Goal: Task Accomplishment & Management: Manage account settings

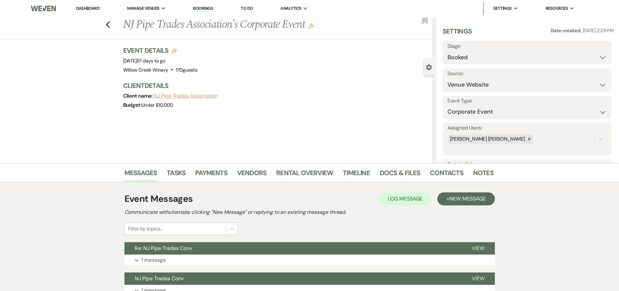
select select "5"
select select "9"
click at [98, 8] on link "Dashboard" at bounding box center [87, 9] width 23 height 6
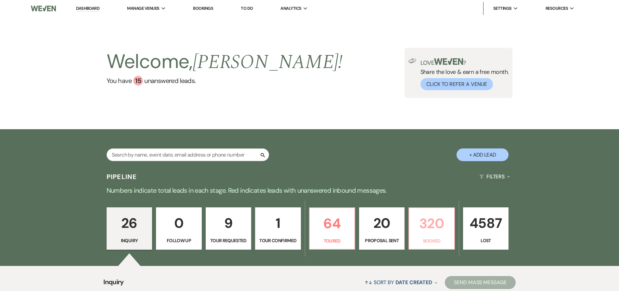
click at [426, 222] on p "320" at bounding box center [431, 223] width 37 height 22
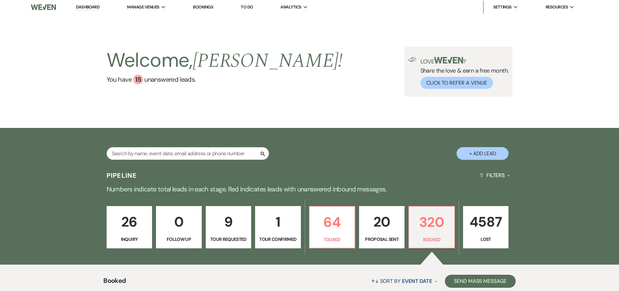
scroll to position [210, 0]
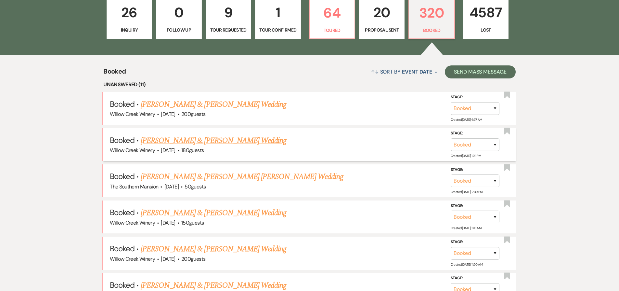
click at [185, 136] on link "[PERSON_NAME] & [PERSON_NAME] Wedding" at bounding box center [214, 141] width 146 height 12
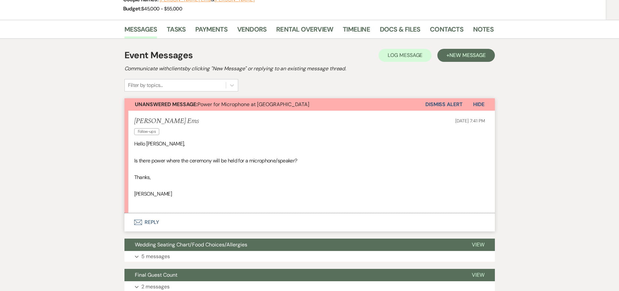
scroll to position [98, 0]
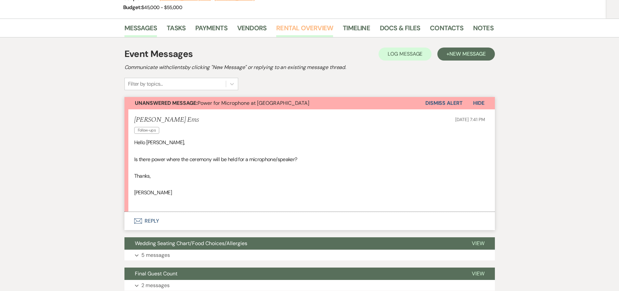
click at [287, 29] on link "Rental Overview" at bounding box center [304, 30] width 57 height 14
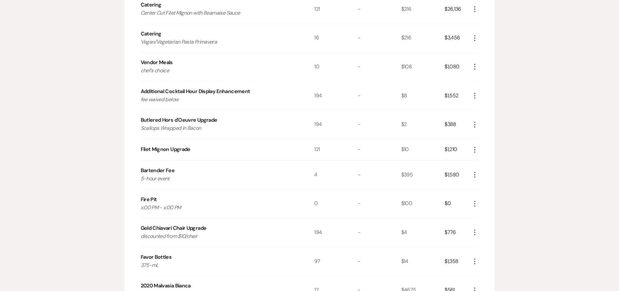
scroll to position [396, 0]
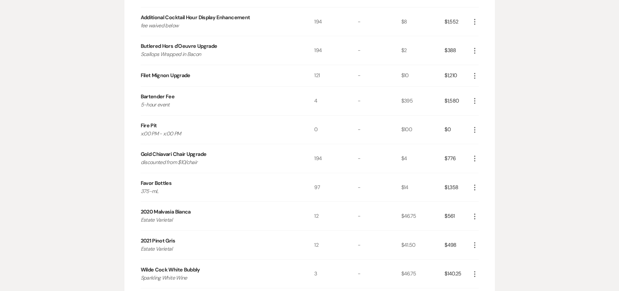
click at [474, 131] on icon "More" at bounding box center [475, 130] width 8 height 8
click at [483, 152] on button "X Delete" at bounding box center [488, 153] width 35 height 10
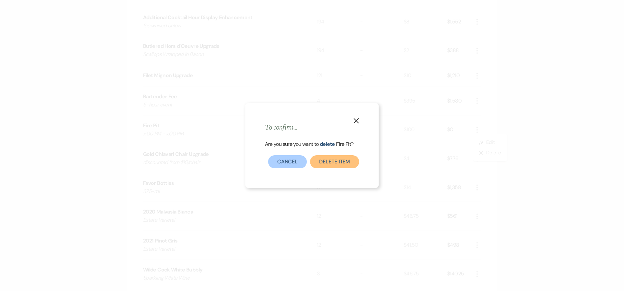
click at [337, 160] on button "Delete Item" at bounding box center [334, 161] width 49 height 13
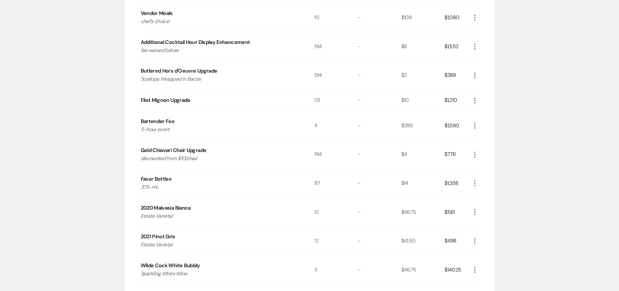
scroll to position [256, 0]
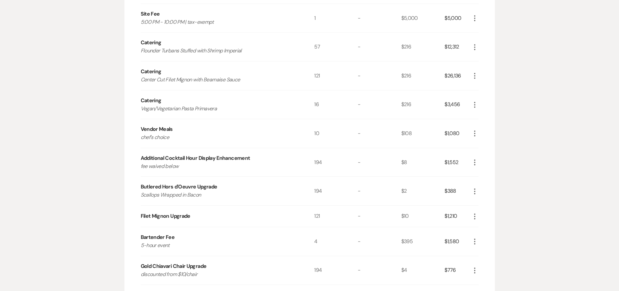
click at [473, 132] on icon "More" at bounding box center [475, 133] width 8 height 8
click at [487, 145] on button "Pencil Edit" at bounding box center [488, 146] width 34 height 10
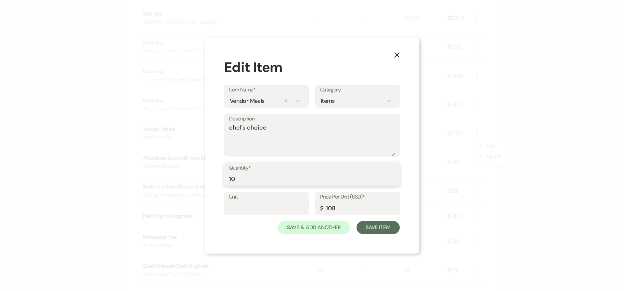
drag, startPoint x: 232, startPoint y: 178, endPoint x: 236, endPoint y: 180, distance: 4.7
click at [236, 180] on input "10" at bounding box center [312, 178] width 166 height 13
type input "17"
click at [393, 227] on button "Save Item" at bounding box center [378, 227] width 43 height 13
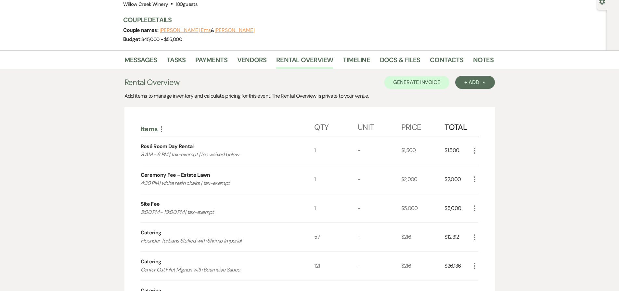
scroll to position [68, 0]
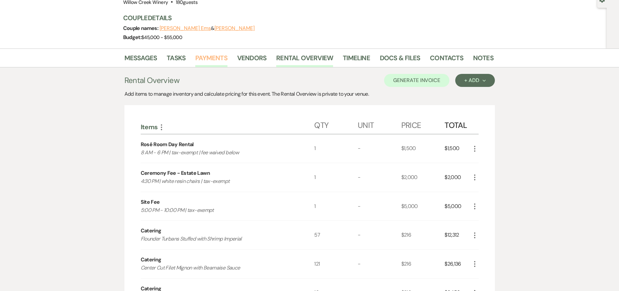
click at [217, 62] on link "Payments" at bounding box center [211, 60] width 32 height 14
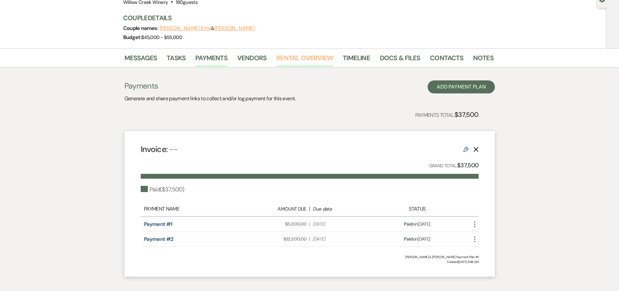
click at [288, 61] on link "Rental Overview" at bounding box center [304, 60] width 57 height 14
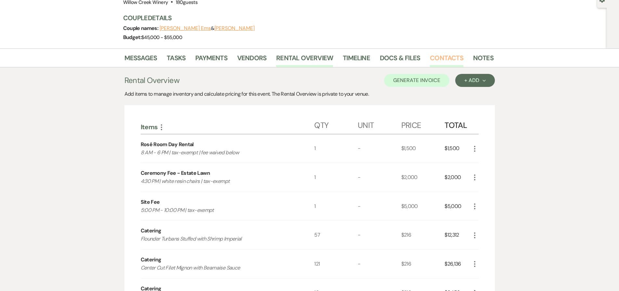
click at [444, 57] on link "Contacts" at bounding box center [446, 60] width 33 height 14
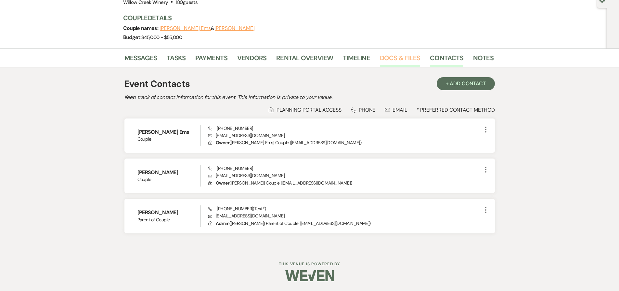
click at [397, 60] on link "Docs & Files" at bounding box center [400, 60] width 40 height 14
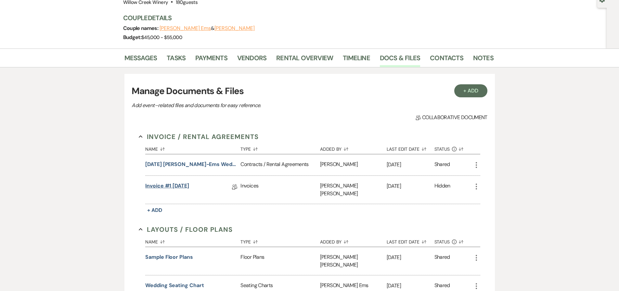
click at [189, 187] on link "Invoice #1 [DATE]" at bounding box center [167, 187] width 44 height 10
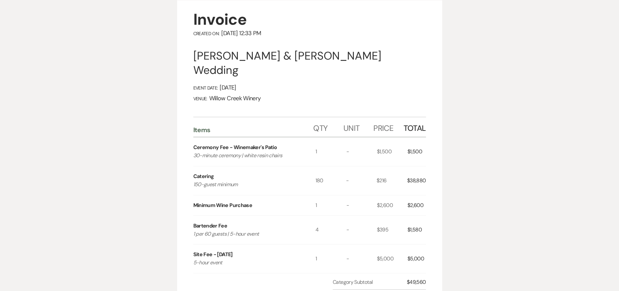
scroll to position [94, 0]
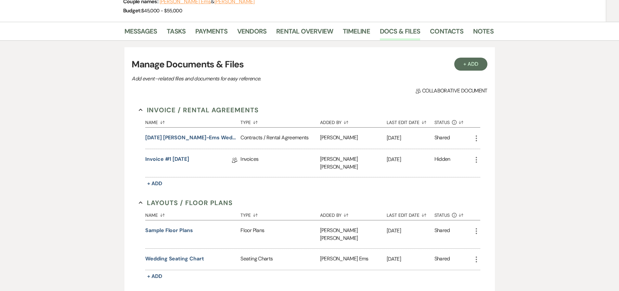
scroll to position [68, 0]
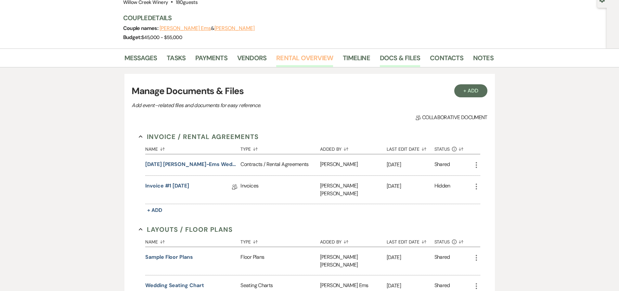
click at [282, 61] on link "Rental Overview" at bounding box center [304, 60] width 57 height 14
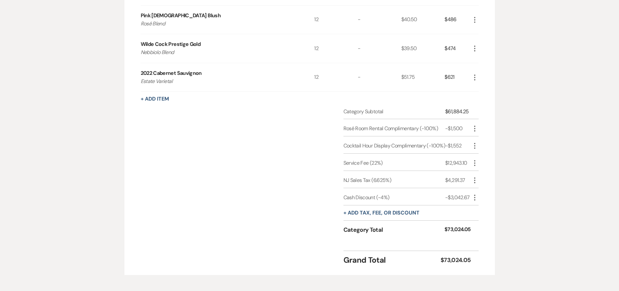
scroll to position [689, 0]
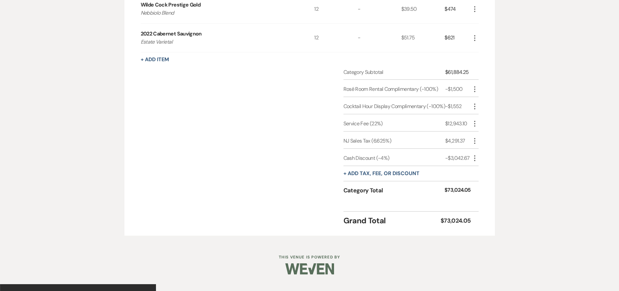
click at [452, 72] on div "$61,884.25" at bounding box center [457, 72] width 25 height 8
copy div "61,884.25"
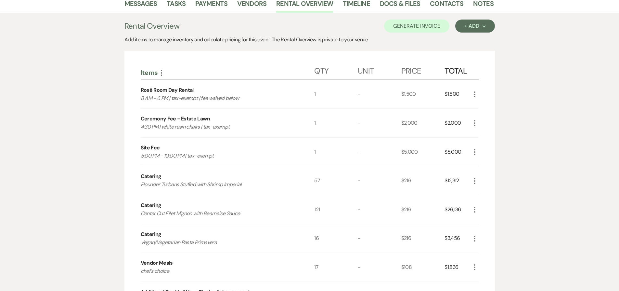
scroll to position [0, 0]
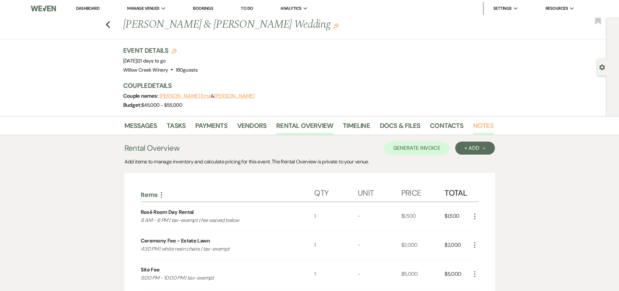
click at [482, 124] on link "Notes" at bounding box center [483, 127] width 20 height 14
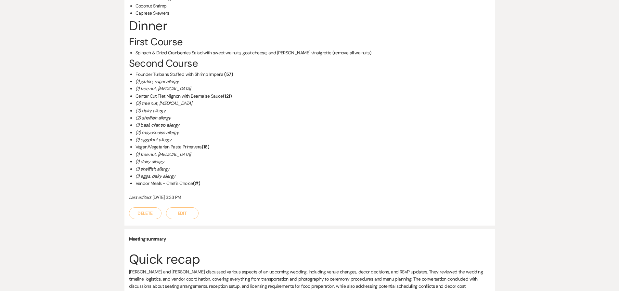
scroll to position [748, 0]
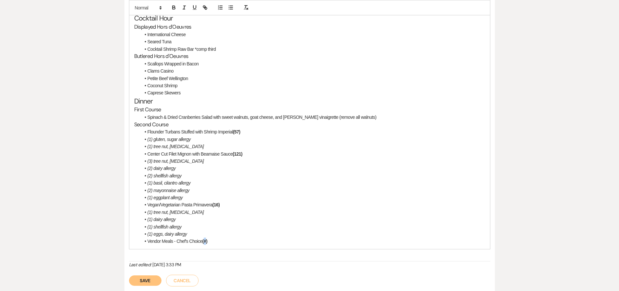
click at [207, 238] on strong "(#)" at bounding box center [205, 240] width 5 height 5
click at [216, 237] on li "Vendor Meals - Chef's Choice (17)" at bounding box center [313, 240] width 345 height 7
click at [175, 9] on icon "button" at bounding box center [174, 8] width 6 height 6
drag, startPoint x: 172, startPoint y: 218, endPoint x: 176, endPoint y: 220, distance: 4.5
click at [176, 245] on li "(5) fish [MEDICAL_DATA]" at bounding box center [313, 248] width 345 height 7
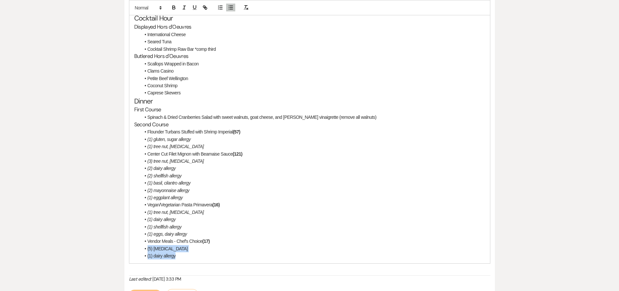
drag, startPoint x: 147, startPoint y: 221, endPoint x: 200, endPoint y: 219, distance: 53.7
click at [194, 226] on ul "Flounder Turbans Stuffed with Shrimp Imperial (57) (1) gluten, sugar allergy (1…" at bounding box center [313, 193] width 345 height 131
click at [186, 6] on icon "button" at bounding box center [184, 8] width 6 height 6
click at [214, 252] on li "(1) dairy allergy" at bounding box center [313, 255] width 345 height 7
click at [153, 289] on button "Save" at bounding box center [145, 294] width 33 height 10
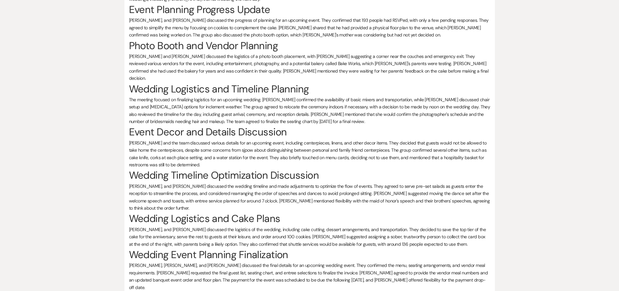
scroll to position [490, 0]
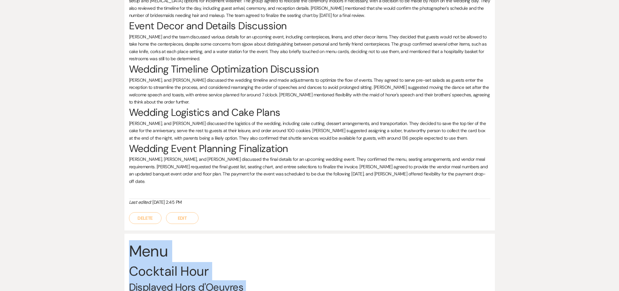
drag, startPoint x: 165, startPoint y: 263, endPoint x: 121, endPoint y: 217, distance: 63.9
copy div "Menu Cocktail Hour Displayed Hors d'Oeuvres International Cheese Seared Tuna Co…"
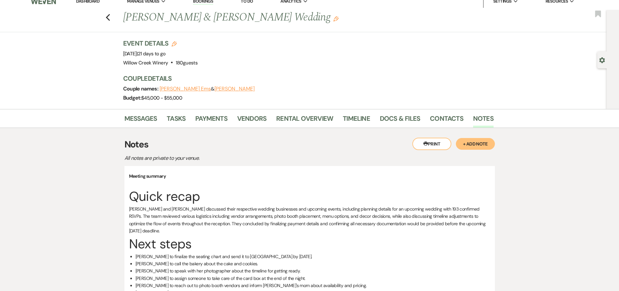
scroll to position [7, 0]
click at [301, 123] on link "Rental Overview" at bounding box center [304, 120] width 57 height 14
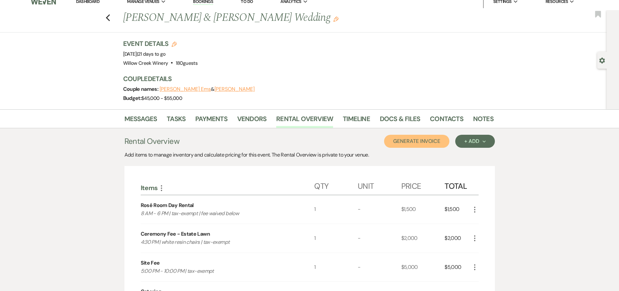
click at [416, 143] on button "Generate Invoice" at bounding box center [416, 141] width 65 height 13
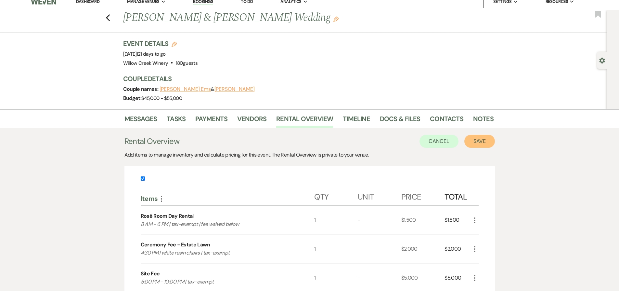
click at [474, 140] on button "Save" at bounding box center [480, 141] width 31 height 13
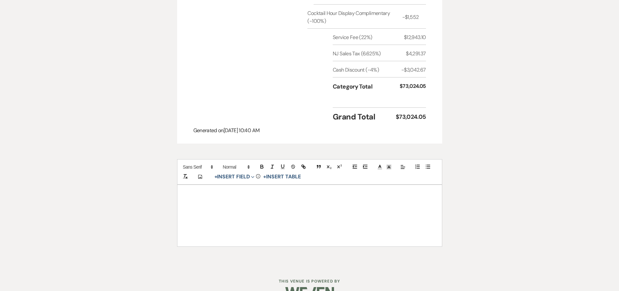
scroll to position [801, 0]
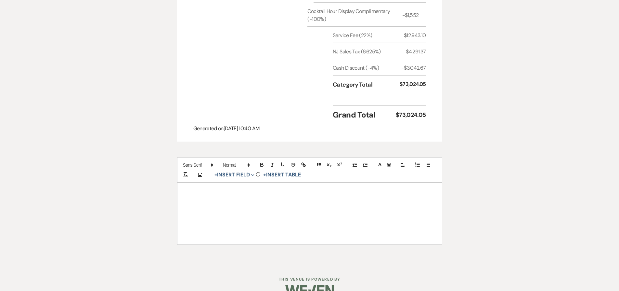
click at [310, 183] on div at bounding box center [310, 213] width 265 height 61
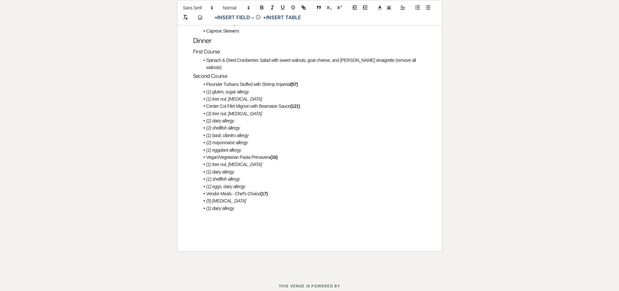
scroll to position [1069, 0]
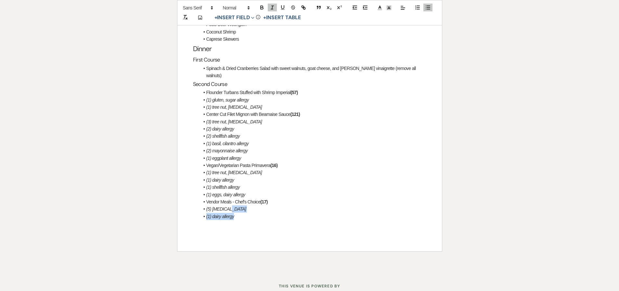
drag, startPoint x: 240, startPoint y: 196, endPoint x: 224, endPoint y: 187, distance: 17.9
click at [224, 187] on ul "Flounder Turbans Stuffed with Shrimp Imperial (57) (1) gluten, sugar allergy (1…" at bounding box center [313, 154] width 227 height 131
click at [365, 9] on icon "button" at bounding box center [366, 8] width 6 height 6
drag, startPoint x: 248, startPoint y: 174, endPoint x: 239, endPoint y: 149, distance: 26.7
click at [239, 149] on ul "Flounder Turbans Stuffed with Shrimp Imperial (57) (1) gluten, sugar allergy (1…" at bounding box center [313, 154] width 227 height 131
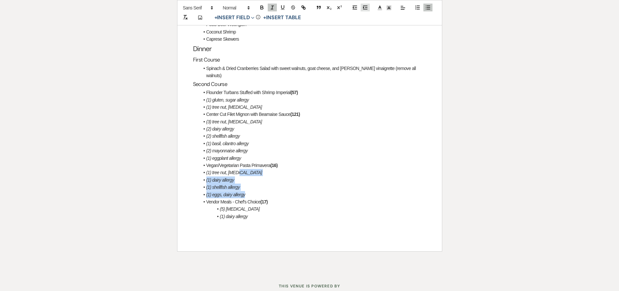
click at [367, 8] on icon "button" at bounding box center [366, 8] width 6 height 6
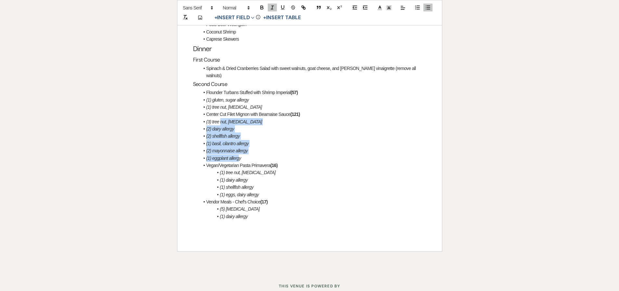
drag, startPoint x: 241, startPoint y: 137, endPoint x: 220, endPoint y: 102, distance: 40.4
click at [220, 102] on ul "Flounder Turbans Stuffed with Shrimp Imperial (57) (1) gluten, sugar allergy (1…" at bounding box center [313, 154] width 227 height 131
click at [366, 6] on line "button" at bounding box center [366, 6] width 4 height 0
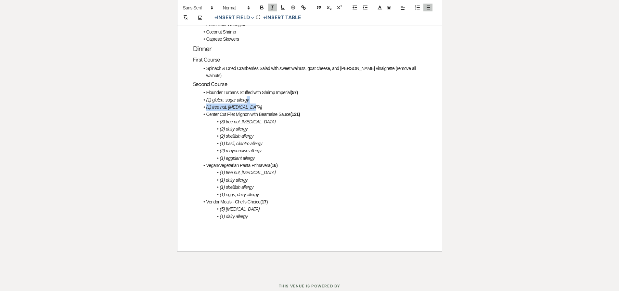
drag, startPoint x: 248, startPoint y: 85, endPoint x: 248, endPoint y: 75, distance: 9.5
click at [248, 89] on ul "Flounder Turbans Stuffed with Shrimp Imperial (57) (1) gluten, sugar allergy (1…" at bounding box center [313, 154] width 227 height 131
click at [367, 6] on line "button" at bounding box center [366, 6] width 4 height 0
click at [354, 162] on li "Vegan/Vegetarian Pasta Primavera (16)" at bounding box center [313, 165] width 227 height 7
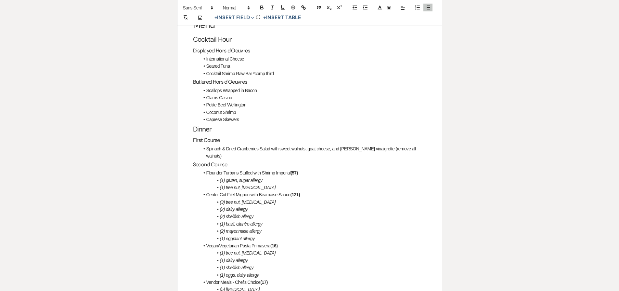
scroll to position [936, 0]
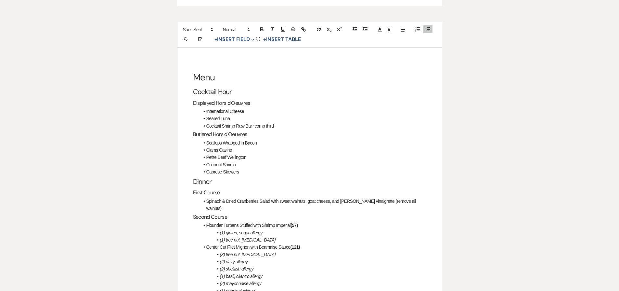
click at [283, 198] on span "Spinach & Dried Cranberries Salad with sweet walnuts, goat cheese, and [PERSON_…" at bounding box center [311, 204] width 211 height 12
drag, startPoint x: 283, startPoint y: 187, endPoint x: 299, endPoint y: 186, distance: 16.0
click at [299, 198] on span "Spinach & Dried Cranberries Salad with sweet walnuts, goat cheese, and [PERSON_…" at bounding box center [311, 204] width 211 height 12
click at [292, 27] on icon "button" at bounding box center [292, 28] width 3 height 2
drag, startPoint x: 373, startPoint y: 187, endPoint x: 409, endPoint y: 186, distance: 36.4
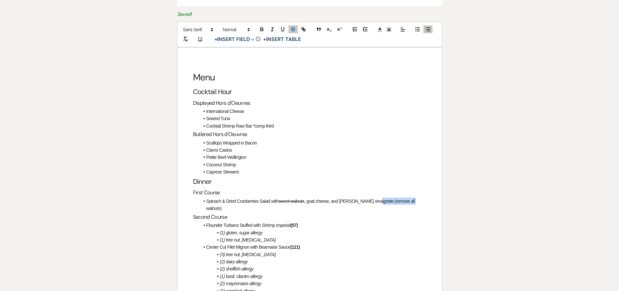
click at [409, 197] on li "Spinach & Dried Cranberries Salad with sweet walnuts , goat cheese, and [PERSON…" at bounding box center [313, 204] width 227 height 15
click at [261, 26] on icon "button" at bounding box center [262, 29] width 6 height 6
click at [419, 236] on li "(1) tree nut, [MEDICAL_DATA]" at bounding box center [313, 239] width 227 height 7
drag, startPoint x: 281, startPoint y: 187, endPoint x: 308, endPoint y: 185, distance: 27.1
click at [308, 197] on li "Spinach & Dried Cranberries Salad with sweet walnuts , goat cheese, and [PERSON…" at bounding box center [313, 204] width 227 height 15
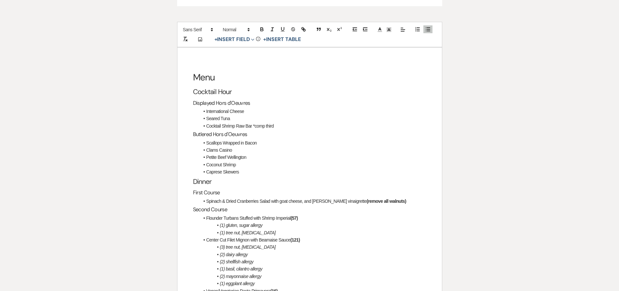
click at [304, 198] on span "Spinach & Dried Cranberries Salad with goat cheese, and [PERSON_NAME] vinaigret…" at bounding box center [286, 200] width 161 height 5
click at [286, 139] on li "Scallops Wrapped in Bacon" at bounding box center [313, 142] width 227 height 7
drag, startPoint x: 251, startPoint y: 110, endPoint x: 275, endPoint y: 111, distance: 24.1
click at [275, 122] on li "Cocktail Shrimp Raw Bar *comp third" at bounding box center [313, 125] width 227 height 7
click at [286, 176] on h2 "Dinner" at bounding box center [309, 182] width 233 height 12
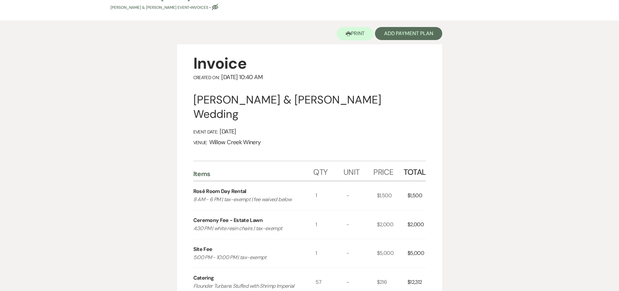
scroll to position [0, 0]
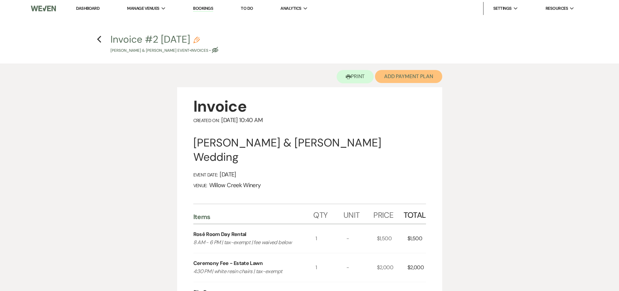
click at [385, 77] on button "Add Payment Plan" at bounding box center [408, 76] width 67 height 13
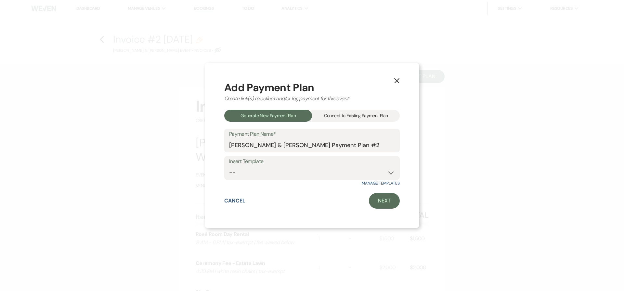
click at [349, 112] on div "Connect to Existing Payment Plan" at bounding box center [356, 116] width 88 height 12
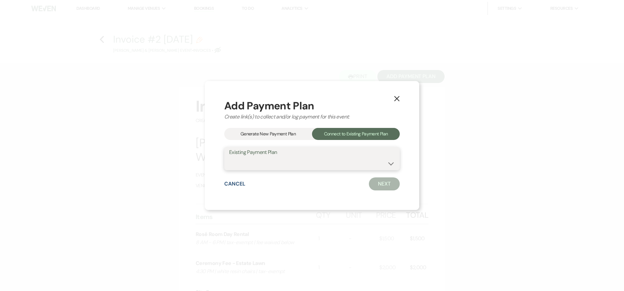
click at [306, 160] on select "[PERSON_NAME] & [PERSON_NAME] Payment Plan #1" at bounding box center [312, 163] width 166 height 13
select select "12682"
click at [229, 157] on select "[PERSON_NAME] & [PERSON_NAME] Payment Plan #1" at bounding box center [312, 163] width 166 height 13
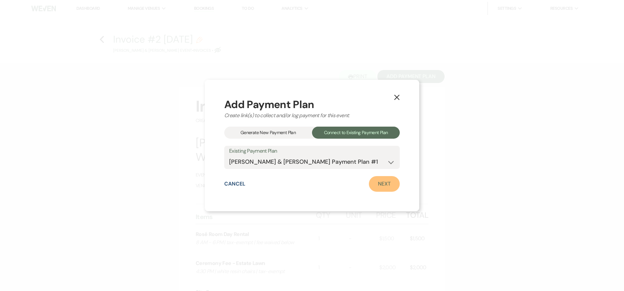
click at [387, 186] on link "Next" at bounding box center [384, 184] width 31 height 16
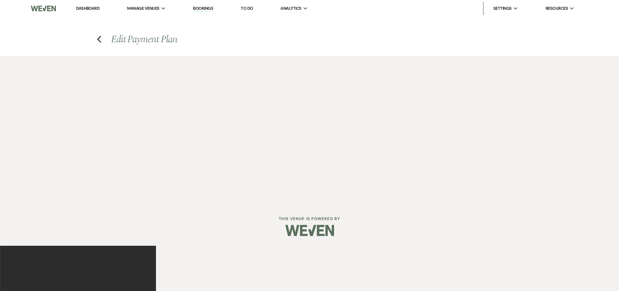
select select "28567"
select select "1"
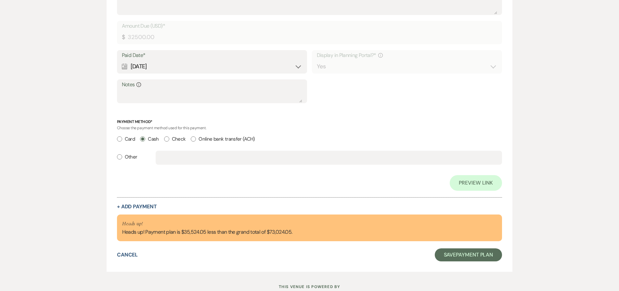
scroll to position [489, 0]
click at [150, 206] on button "+ Add Payment" at bounding box center [137, 206] width 40 height 5
select select "2"
select select "flat"
select select "true"
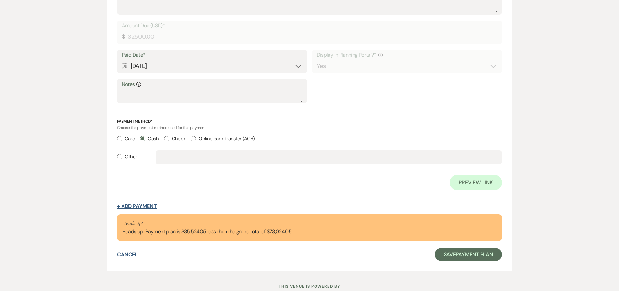
select select "client"
select select "weeks"
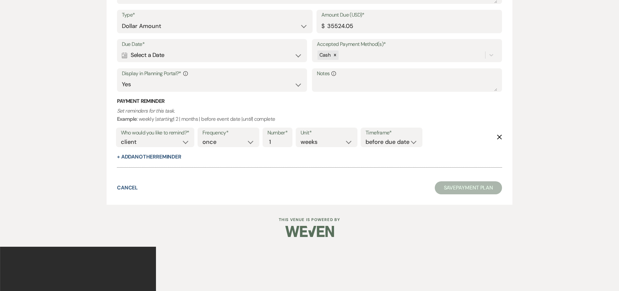
scroll to position [718, 0]
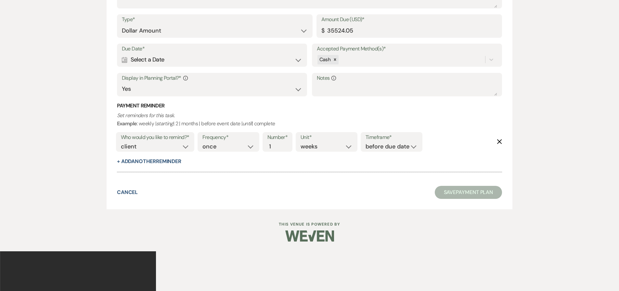
click at [204, 55] on div "Calendar Select a Date Expand" at bounding box center [212, 59] width 181 height 13
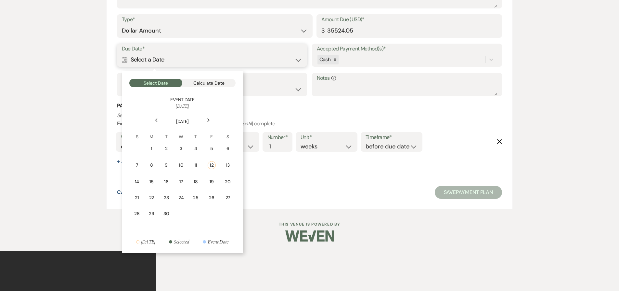
click at [209, 86] on button "Calculate Date" at bounding box center [208, 83] width 53 height 8
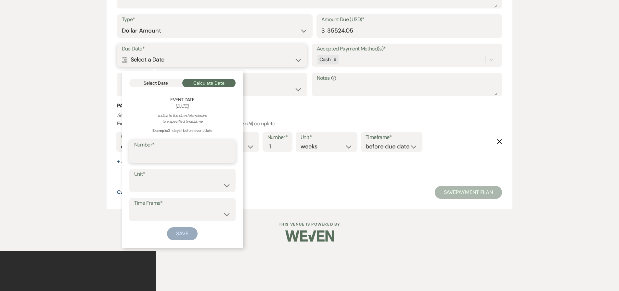
click at [208, 153] on input "Number*" at bounding box center [182, 155] width 97 height 13
type input "21"
select select "day"
select select "beforeEventDate"
click at [178, 229] on button "Save" at bounding box center [182, 233] width 31 height 13
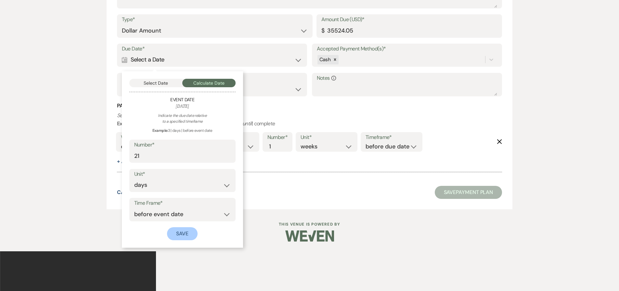
scroll to position [749, 0]
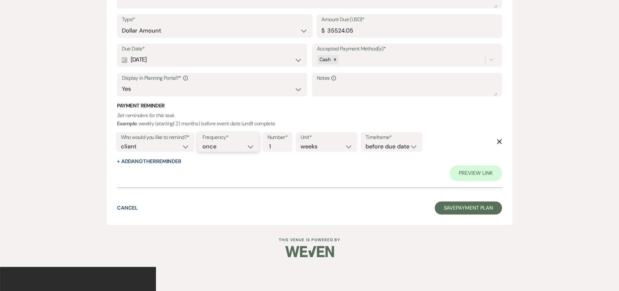
click at [231, 149] on select "once daily weekly monthly" at bounding box center [229, 146] width 52 height 9
select select "daily"
click at [204, 142] on select "once daily weekly monthly" at bounding box center [229, 146] width 52 height 9
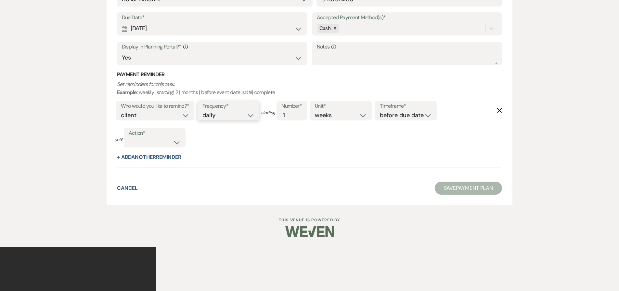
scroll to position [718, 0]
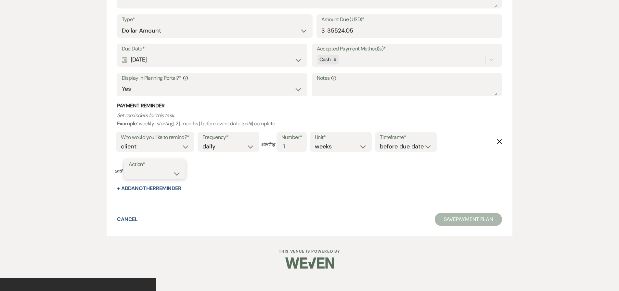
click at [137, 173] on select "complete due date custom date" at bounding box center [155, 173] width 52 height 9
select select "complete"
click at [129, 169] on select "complete due date custom date" at bounding box center [155, 173] width 52 height 9
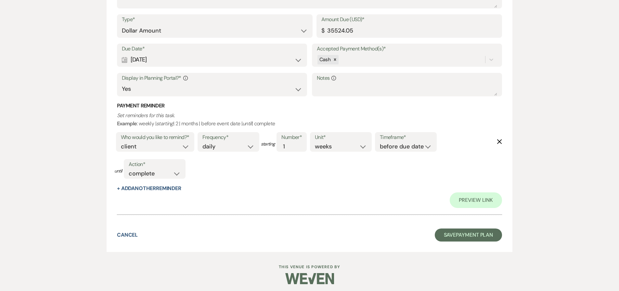
click at [352, 233] on div "Cancel Save Payment Plan" at bounding box center [310, 234] width 386 height 13
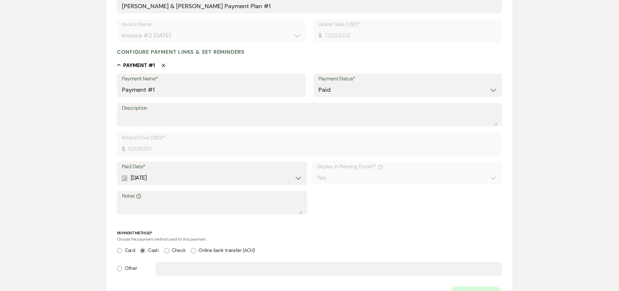
scroll to position [765, 0]
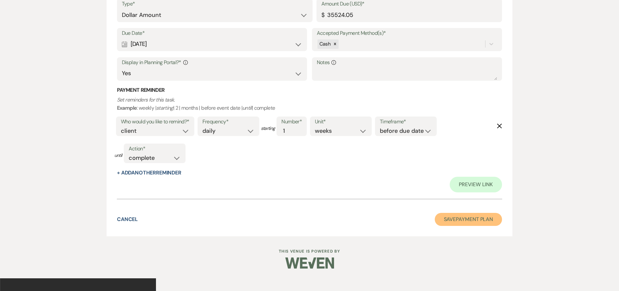
click at [454, 224] on button "Save Payment Plan" at bounding box center [469, 219] width 68 height 13
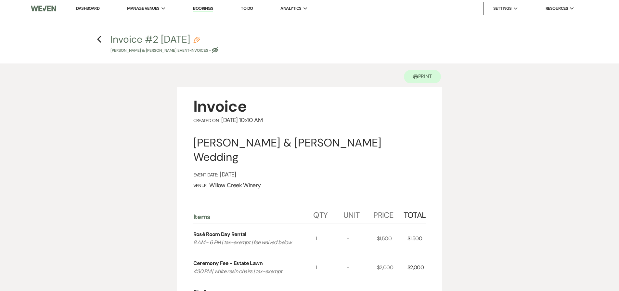
click at [200, 39] on icon "Pencil" at bounding box center [196, 40] width 7 height 7
select select "22"
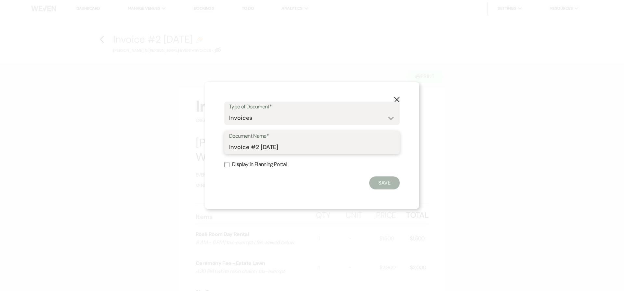
drag, startPoint x: 252, startPoint y: 148, endPoint x: 257, endPoint y: 148, distance: 5.2
click at [257, 148] on input "Invoice #2 [DATE]" at bounding box center [312, 146] width 166 height 13
type input "Invoice as of [DATE]"
click at [390, 182] on button "Save" at bounding box center [384, 182] width 31 height 13
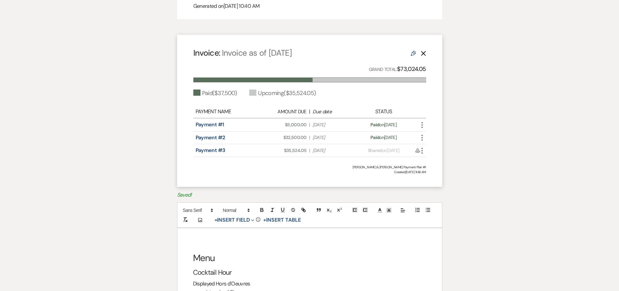
scroll to position [928, 0]
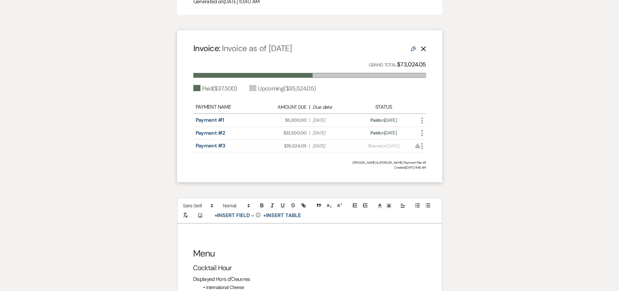
scroll to position [7, 0]
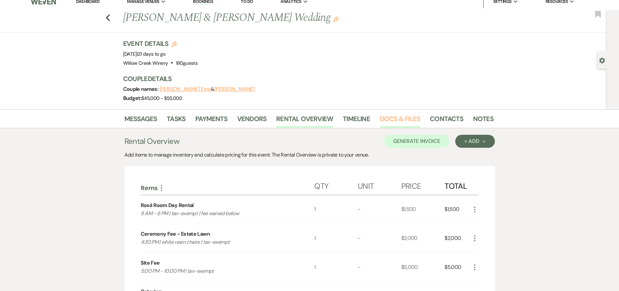
click at [381, 118] on link "Docs & Files" at bounding box center [400, 120] width 40 height 14
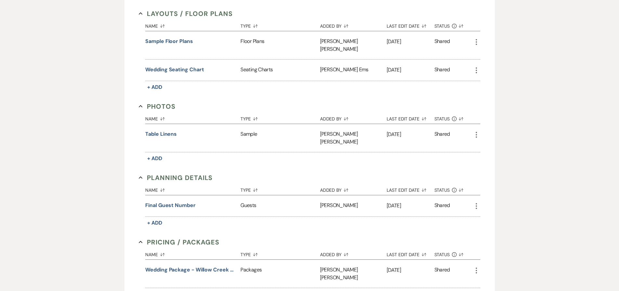
scroll to position [128, 0]
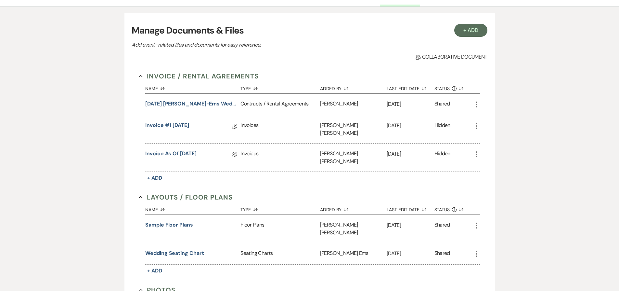
click at [180, 121] on div "Invoice #1 [DATE] Collab Doc" at bounding box center [192, 129] width 95 height 28
click at [179, 122] on link "Invoice #1 [DATE]" at bounding box center [167, 126] width 44 height 10
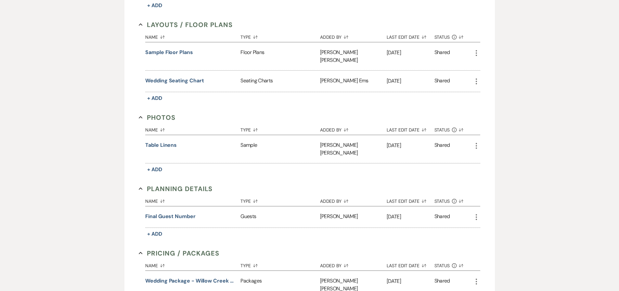
scroll to position [128, 0]
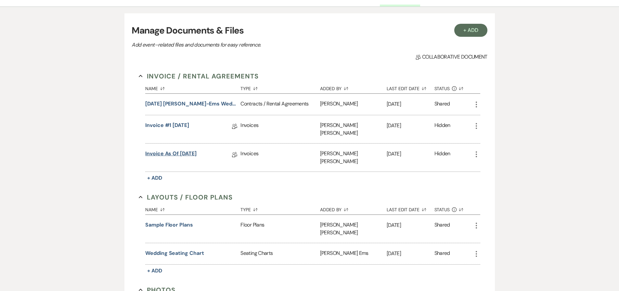
click at [168, 150] on link "Invoice as of [DATE]" at bounding box center [170, 155] width 51 height 10
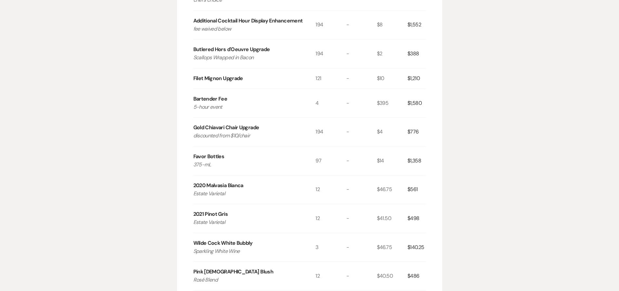
scroll to position [953, 0]
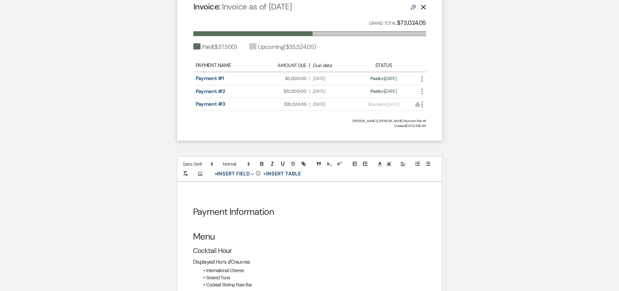
scroll to position [977, 0]
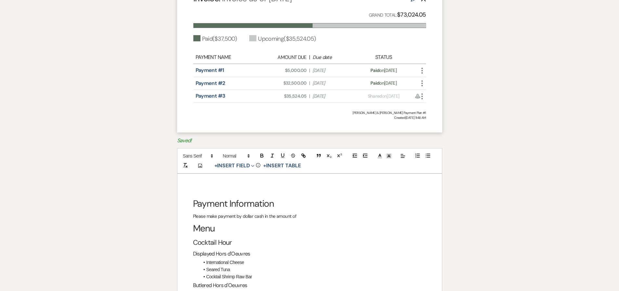
click at [293, 93] on span "Amount Due: $35,524.05" at bounding box center [287, 96] width 39 height 7
copy span "35,524.05"
click at [303, 212] on p "Please make payment by dollar cash in the amount of" at bounding box center [309, 216] width 233 height 8
drag, startPoint x: 383, startPoint y: 202, endPoint x: 190, endPoint y: 200, distance: 193.5
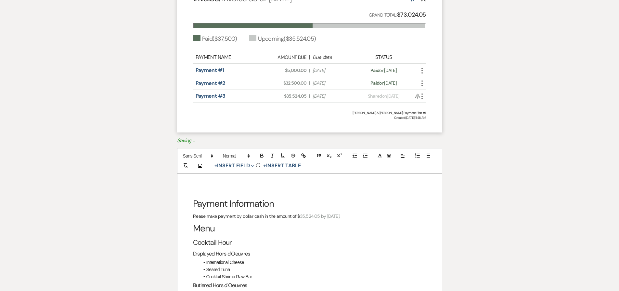
click at [183, 167] on rect "button" at bounding box center [184, 167] width 2 height 0
click at [316, 212] on p "Please make payment by dollar cash in the amount of $35,524.05 by [DATE]." at bounding box center [309, 216] width 233 height 8
drag, startPoint x: 316, startPoint y: 202, endPoint x: 279, endPoint y: 176, distance: 45.1
click at [298, 212] on p "Please make payment by dollar cash in the amount of $35,524.05 by [DATE]." at bounding box center [309, 216] width 233 height 8
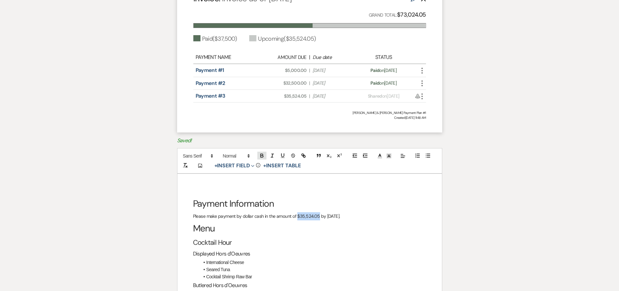
click at [261, 153] on icon "button" at bounding box center [262, 156] width 6 height 6
click at [380, 212] on p "Please make payment by dollar cash in the amount of $35,524.05 by [DATE]." at bounding box center [309, 216] width 233 height 8
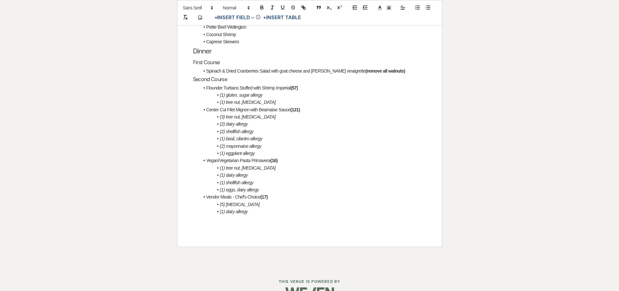
scroll to position [1269, 0]
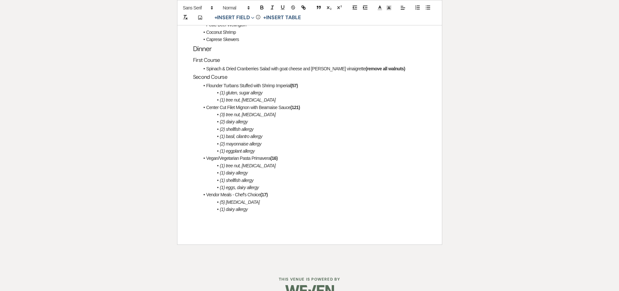
click at [262, 217] on div "Payment Information Please make payment by dollar cash in the amount of $35,524…" at bounding box center [310, 63] width 265 height 362
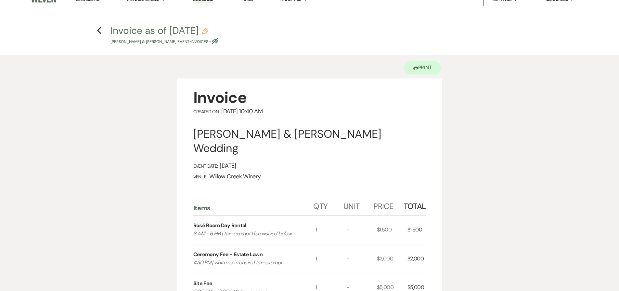
scroll to position [0, 0]
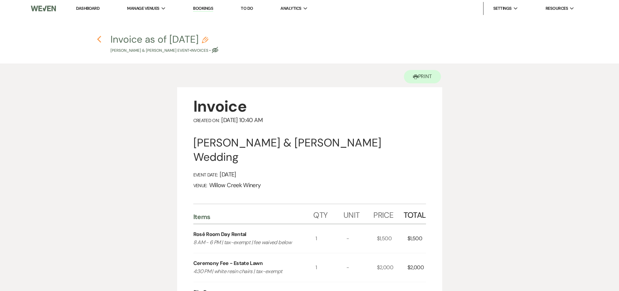
click at [97, 38] on icon "Previous" at bounding box center [99, 39] width 5 height 8
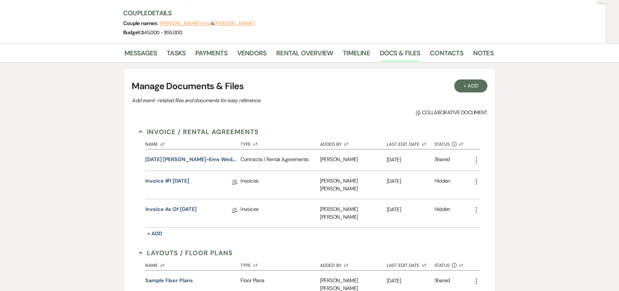
scroll to position [62, 0]
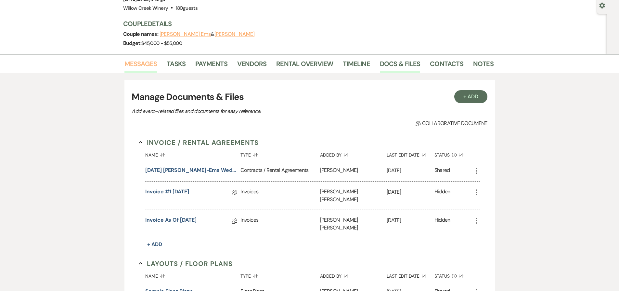
click at [141, 59] on link "Messages" at bounding box center [141, 66] width 33 height 14
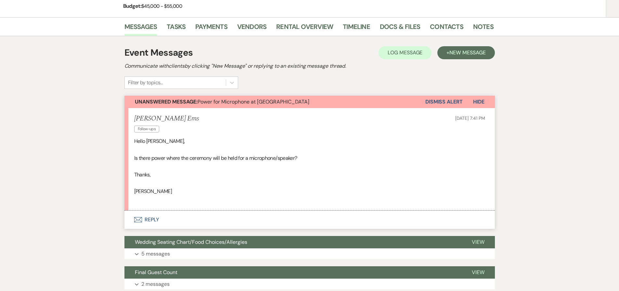
click at [207, 225] on button "Envelope Reply" at bounding box center [310, 219] width 371 height 18
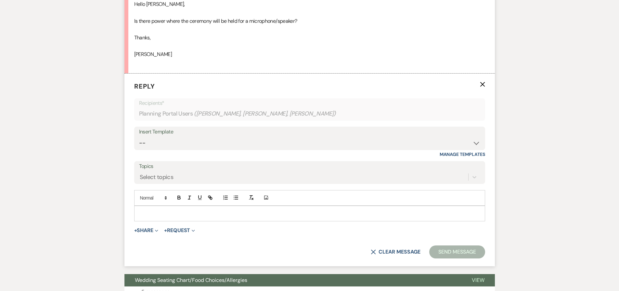
scroll to position [243, 0]
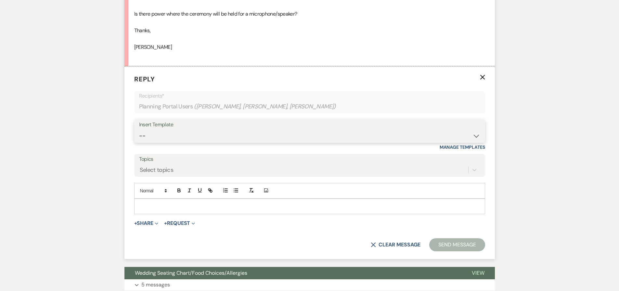
click at [202, 129] on select "-- Weven Planning Portal Introduction (Booked Events) 6-Month Check-in Review R…" at bounding box center [309, 135] width 341 height 13
select select "1589"
click at [139, 129] on select "-- Weven Planning Portal Introduction (Booked Events) 6-Month Check-in Review R…" at bounding box center [309, 135] width 341 height 13
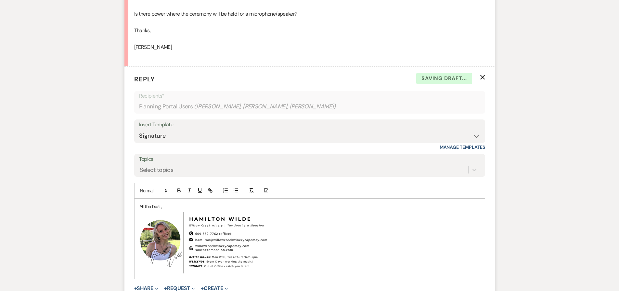
click at [139, 205] on div "All the best, ﻿ ﻿" at bounding box center [310, 239] width 351 height 80
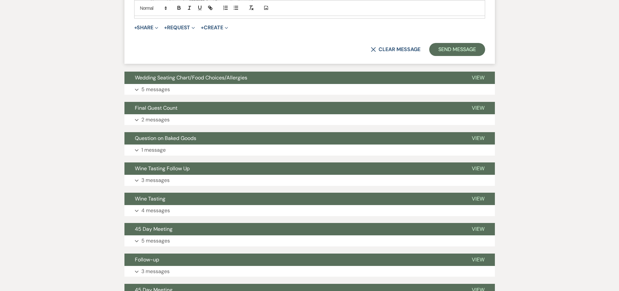
scroll to position [472, 0]
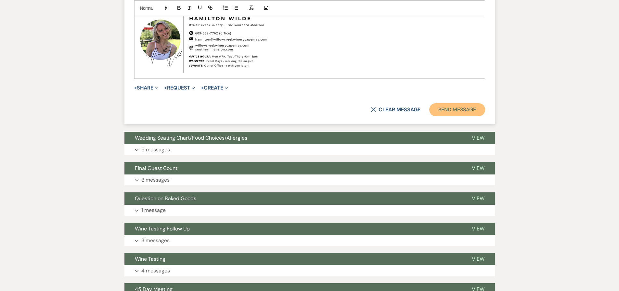
click at [452, 111] on button "Send Message" at bounding box center [458, 109] width 56 height 13
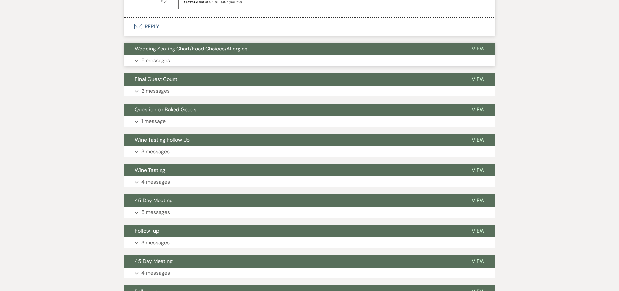
scroll to position [23, 0]
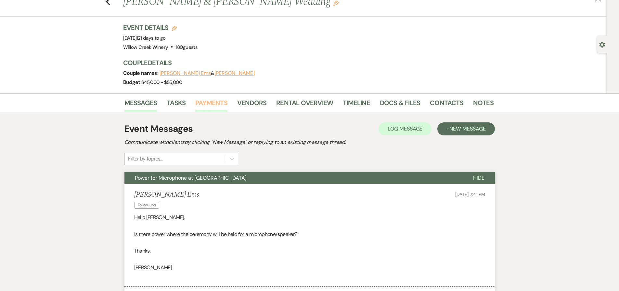
click at [204, 101] on link "Payments" at bounding box center [211, 105] width 32 height 14
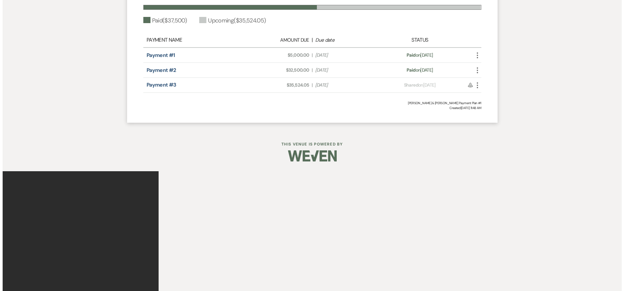
scroll to position [237, 0]
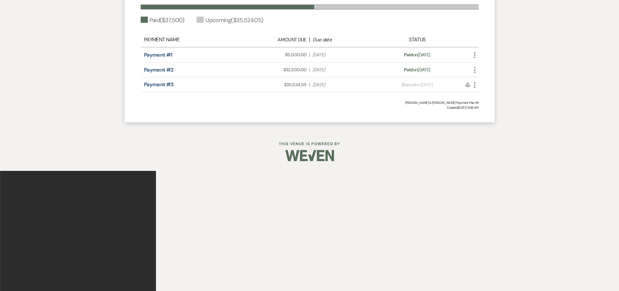
click at [474, 85] on icon "More" at bounding box center [475, 85] width 8 height 8
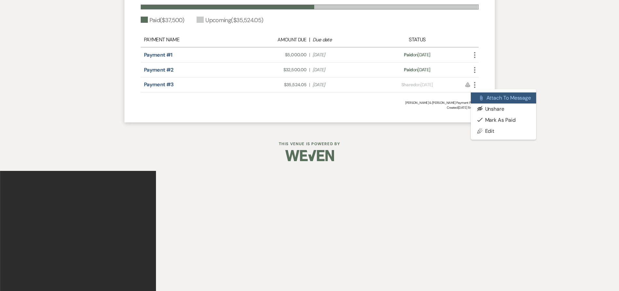
click at [490, 100] on button "Attach File Attach to Message" at bounding box center [504, 97] width 66 height 11
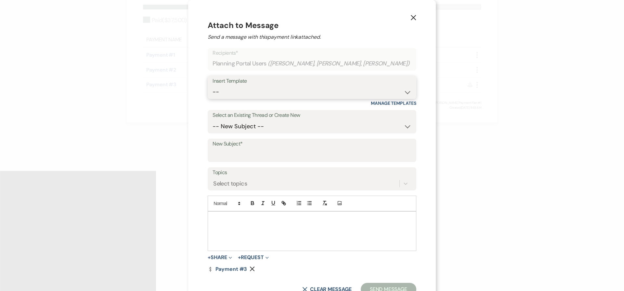
click at [259, 89] on select "-- Weven Planning Portal Introduction (Booked Events) 6-Month Check-in Review R…" at bounding box center [312, 92] width 199 height 13
select select "1589"
click at [227, 86] on select "-- Weven Planning Portal Introduction (Booked Events) 6-Month Check-in Review R…" at bounding box center [312, 92] width 199 height 13
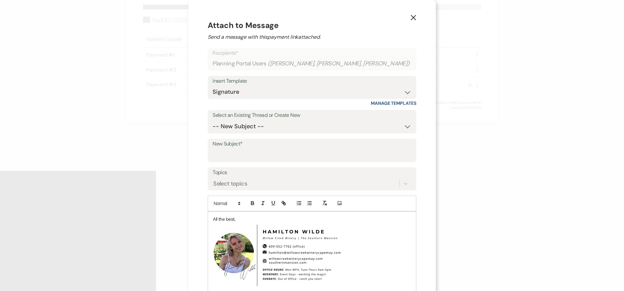
click at [225, 217] on div "All the best, ﻿ ﻿" at bounding box center [312, 251] width 208 height 80
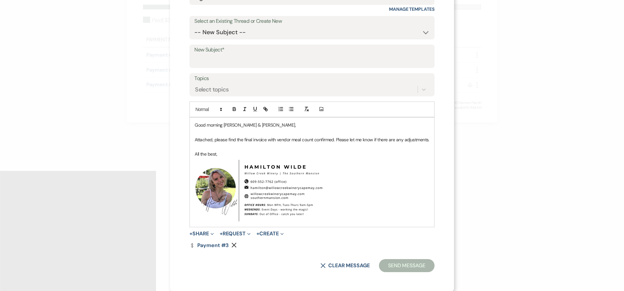
scroll to position [94, 0]
click at [199, 235] on button "+ Share Expand" at bounding box center [202, 233] width 24 height 5
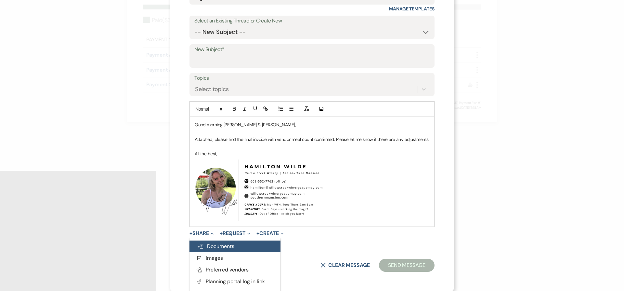
click at [207, 245] on span "Doc Upload Documents" at bounding box center [215, 246] width 37 height 7
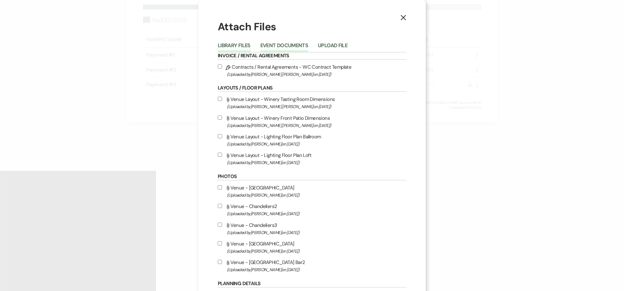
click at [279, 48] on button "Event Documents" at bounding box center [284, 47] width 48 height 9
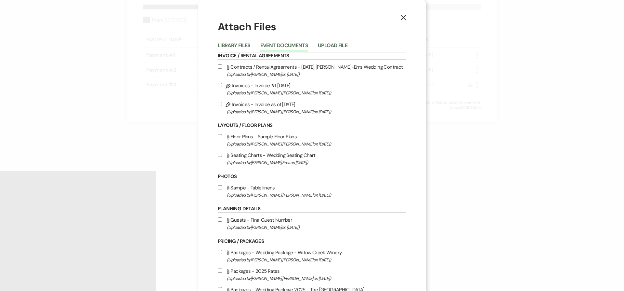
click at [259, 104] on label "Pencil Invoices - Invoice as of [DATE] (Uploaded by [PERSON_NAME] [PERSON_NAME]…" at bounding box center [312, 107] width 189 height 15
click at [222, 104] on input "Pencil Invoices - Invoice as of [DATE] (Uploaded by [PERSON_NAME] [PERSON_NAME]…" at bounding box center [220, 104] width 4 height 4
checkbox input "true"
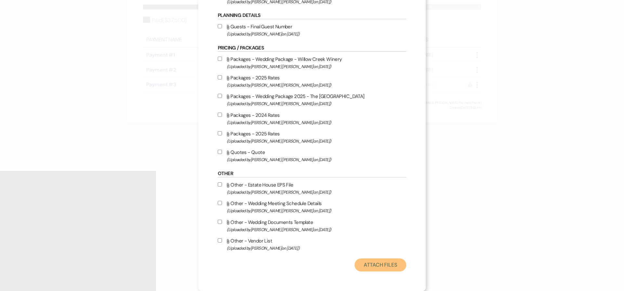
click at [394, 266] on button "Attach Files" at bounding box center [381, 264] width 52 height 13
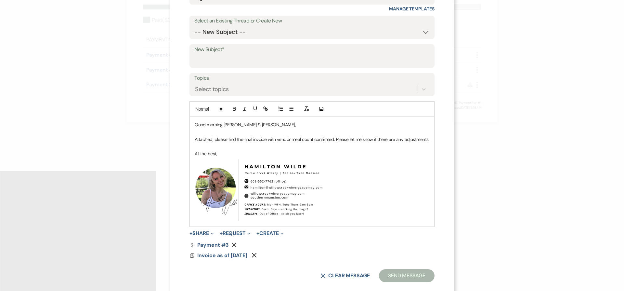
click at [430, 140] on div "Good morning [PERSON_NAME] & [PERSON_NAME], Attached, please find the final inv…" at bounding box center [312, 171] width 245 height 109
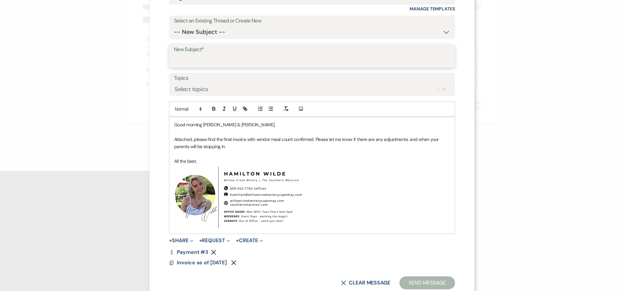
click at [243, 55] on input "New Subject*" at bounding box center [312, 60] width 276 height 13
type input "Final Invoice"
click at [377, 174] on p "﻿ ﻿" at bounding box center [312, 197] width 276 height 65
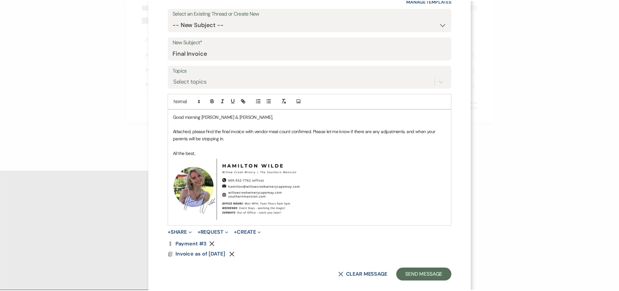
scroll to position [112, 0]
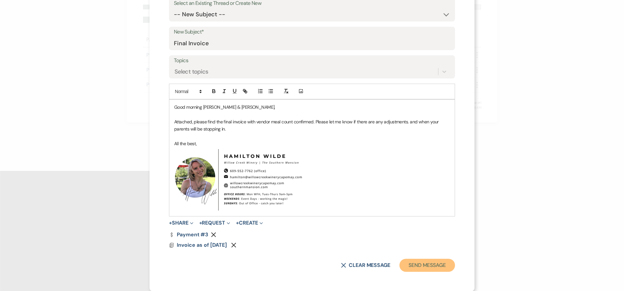
click at [429, 264] on button "Send Message" at bounding box center [428, 265] width 56 height 13
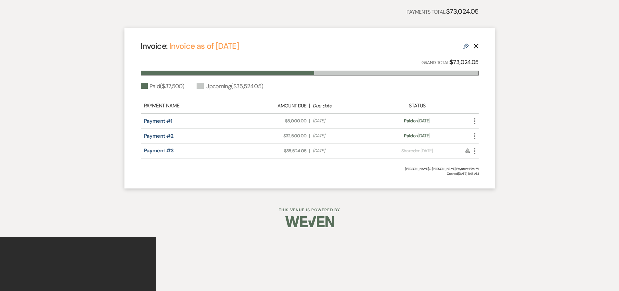
scroll to position [170, 0]
click at [208, 47] on link "Invoice as of [DATE]" at bounding box center [204, 47] width 70 height 11
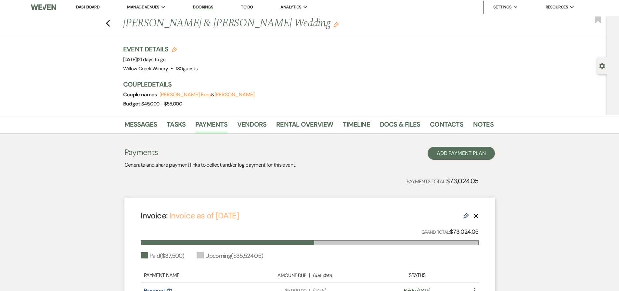
scroll to position [0, 0]
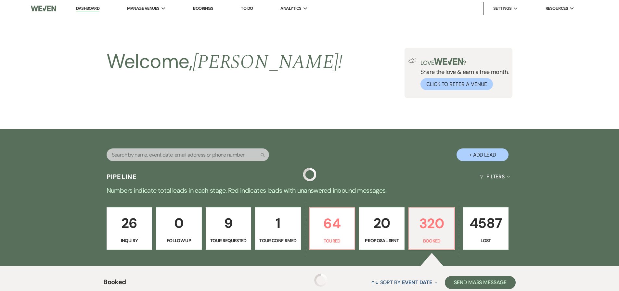
scroll to position [210, 0]
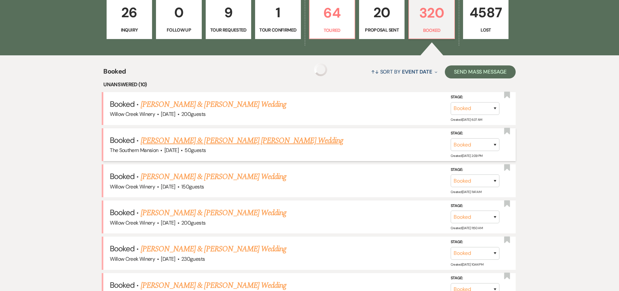
click at [175, 140] on link "[PERSON_NAME] & [PERSON_NAME] [PERSON_NAME] Wedding" at bounding box center [242, 141] width 203 height 12
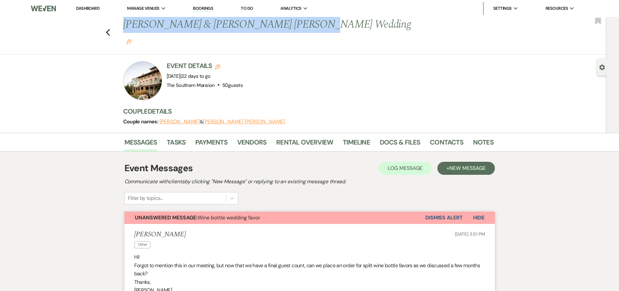
drag, startPoint x: 126, startPoint y: 24, endPoint x: 299, endPoint y: 24, distance: 172.7
click at [299, 24] on h1 "[PERSON_NAME] & [PERSON_NAME] [PERSON_NAME] Wedding Edit" at bounding box center [268, 32] width 291 height 31
copy h1 "[PERSON_NAME] & [PERSON_NAME] [PERSON_NAME] Wedding"
click at [91, 9] on link "Dashboard" at bounding box center [87, 9] width 23 height 6
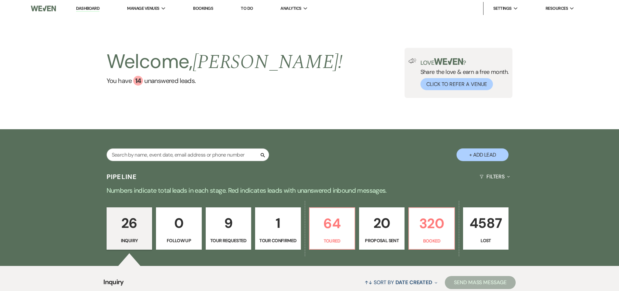
click at [487, 155] on button "+ Add Lead" at bounding box center [483, 154] width 52 height 13
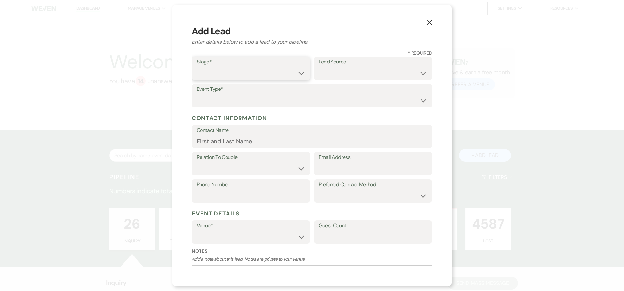
click at [263, 73] on select "Inquiry Follow Up Tour Requested Tour Confirmed Toured Proposal Sent Booked Lost" at bounding box center [251, 73] width 109 height 13
select select "1"
click at [197, 67] on select "Inquiry Follow Up Tour Requested Tour Confirmed Toured Proposal Sent Booked Lost" at bounding box center [251, 73] width 109 height 13
click at [333, 80] on div "Lead Source Weven Venue Website Instagram Facebook Pinterest Google The Knot We…" at bounding box center [373, 70] width 118 height 27
click at [333, 74] on select "Weven Venue Website Instagram Facebook Pinterest Google The Knot Wedding Wire H…" at bounding box center [373, 73] width 109 height 13
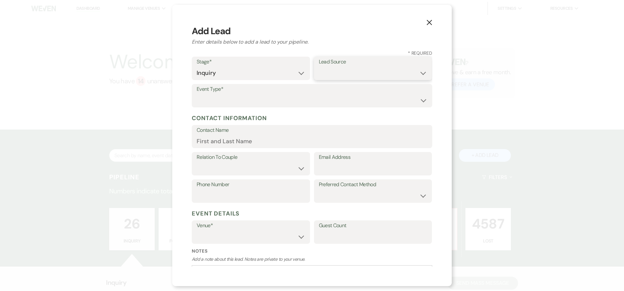
select select "1"
click at [319, 67] on select "Weven Venue Website Instagram Facebook Pinterest Google The Knot Wedding Wire H…" at bounding box center [373, 73] width 109 height 13
click at [291, 100] on select "Wedding Anniversary Party Baby Shower Bachelorette / Bachelor Party Birthday Pa…" at bounding box center [312, 100] width 231 height 13
select select "1"
click at [197, 94] on select "Wedding Anniversary Party Baby Shower Bachelorette / Bachelor Party Birthday Pa…" at bounding box center [312, 100] width 231 height 13
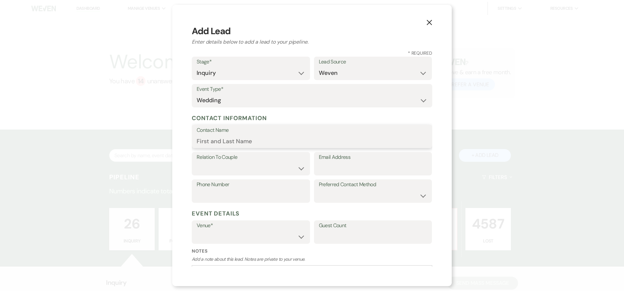
click at [225, 140] on input "Contact Name" at bounding box center [312, 141] width 231 height 13
paste input "[PERSON_NAME] & [PERSON_NAME] [PERSON_NAME] Wedding"
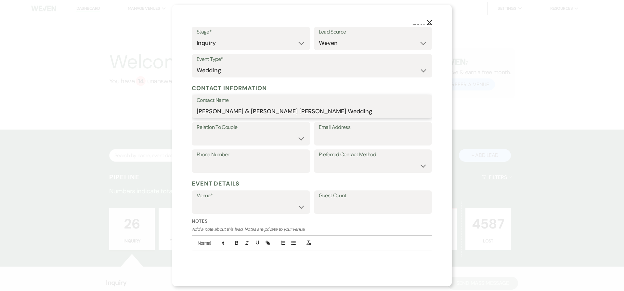
scroll to position [49, 0]
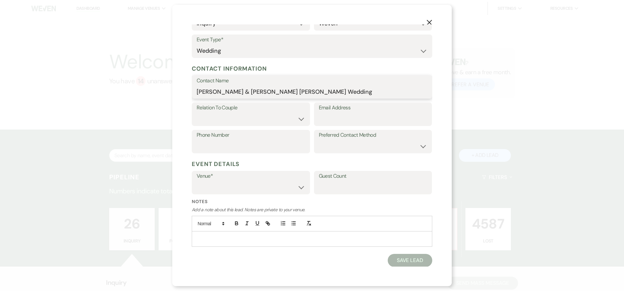
type input "[PERSON_NAME] & [PERSON_NAME] [PERSON_NAME] Wedding"
click at [259, 183] on select "Willow Creek Winery The [GEOGRAPHIC_DATA]" at bounding box center [251, 187] width 109 height 13
select select "531"
click at [197, 181] on select "Willow Creek Winery The [GEOGRAPHIC_DATA]" at bounding box center [251, 187] width 109 height 13
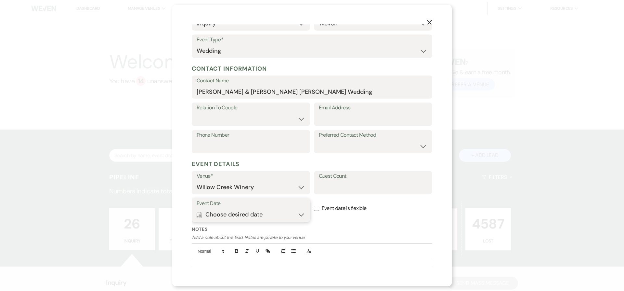
click at [268, 218] on button "Calendar Choose desired date Expand" at bounding box center [251, 214] width 109 height 13
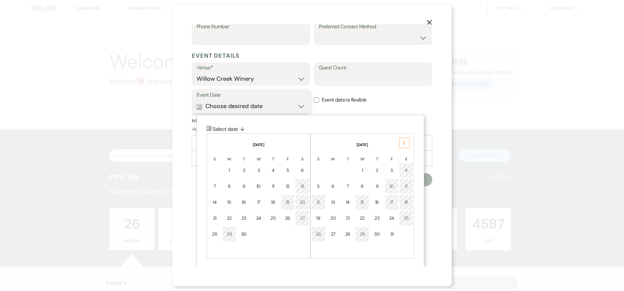
scroll to position [160, 0]
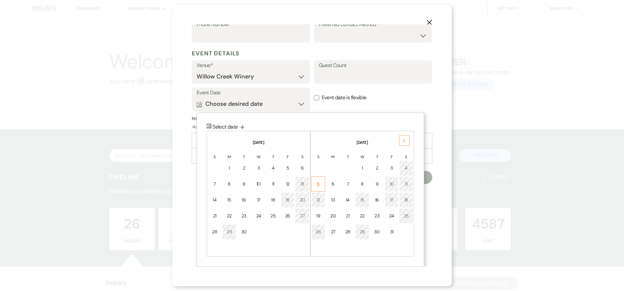
click at [320, 186] on div "5" at bounding box center [319, 183] width 6 height 7
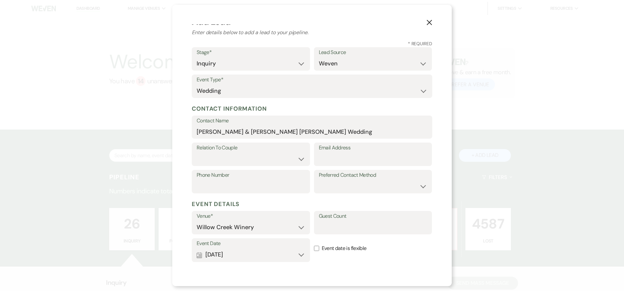
scroll to position [14, 0]
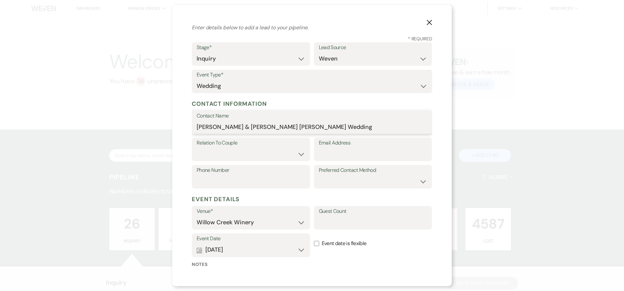
click at [297, 129] on input "[PERSON_NAME] & [PERSON_NAME] [PERSON_NAME] Wedding" at bounding box center [312, 126] width 231 height 13
type input "[PERSON_NAME] & [PERSON_NAME] [PERSON_NAME]"
click at [226, 154] on select "Couple Planner Parent of Couple Family Member Friend Other" at bounding box center [251, 154] width 109 height 13
select select "1"
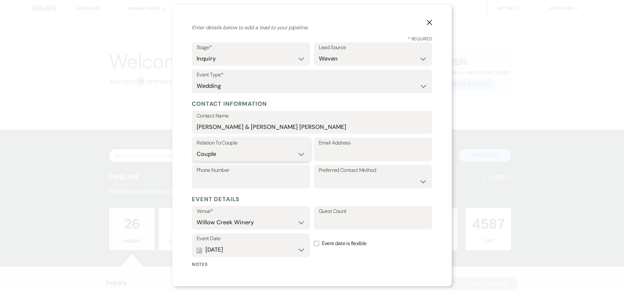
click at [197, 148] on select "Couple Planner Parent of Couple Family Member Friend Other" at bounding box center [251, 154] width 109 height 13
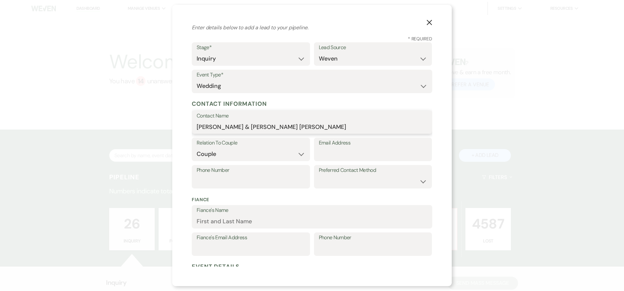
click at [249, 125] on input "[PERSON_NAME] & [PERSON_NAME] [PERSON_NAME]" at bounding box center [312, 126] width 231 height 13
drag, startPoint x: 249, startPoint y: 125, endPoint x: 271, endPoint y: 127, distance: 22.2
click at [271, 127] on input "[PERSON_NAME] & [PERSON_NAME] [PERSON_NAME]" at bounding box center [312, 126] width 231 height 13
click at [260, 129] on input "[PERSON_NAME] & [PERSON_NAME] [PERSON_NAME]" at bounding box center [312, 126] width 231 height 13
drag, startPoint x: 260, startPoint y: 129, endPoint x: 274, endPoint y: 129, distance: 14.3
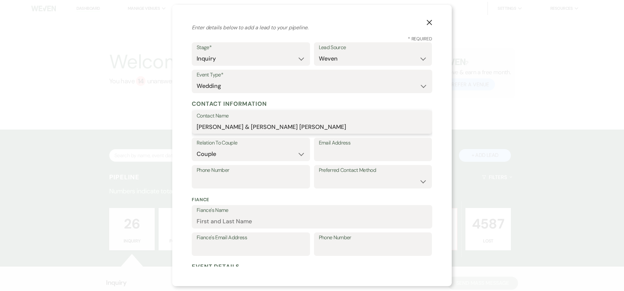
click at [274, 129] on input "[PERSON_NAME] & [PERSON_NAME] [PERSON_NAME]" at bounding box center [312, 126] width 231 height 13
type input "[PERSON_NAME]"
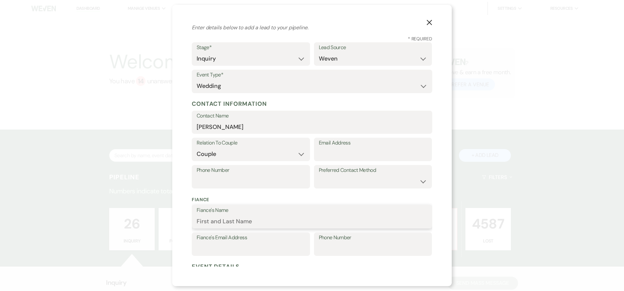
click at [225, 219] on input "Fiance's Name" at bounding box center [312, 221] width 231 height 13
paste input "[PERSON_NAME] [PERSON_NAME]"
type input "[PERSON_NAME] [PERSON_NAME]"
click at [247, 199] on p "Fiance" at bounding box center [312, 199] width 241 height 7
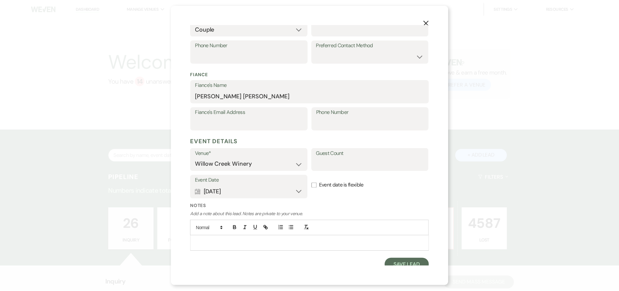
scroll to position [144, 0]
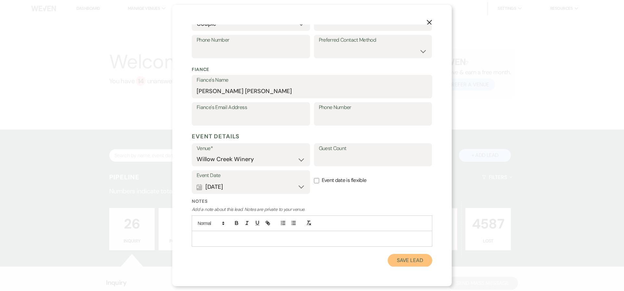
click at [408, 259] on button "Save Lead" at bounding box center [410, 260] width 45 height 13
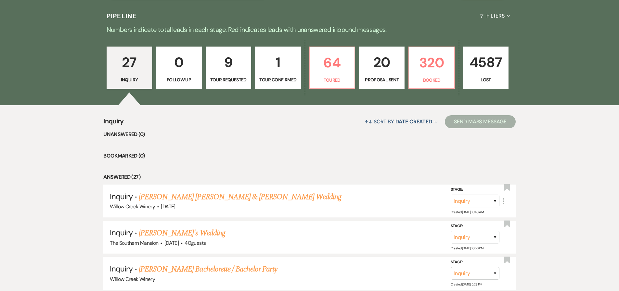
scroll to position [200, 0]
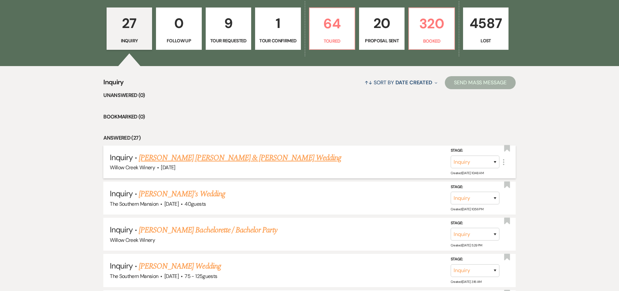
click at [172, 157] on link "[PERSON_NAME] [PERSON_NAME] & [PERSON_NAME] Wedding" at bounding box center [240, 158] width 203 height 12
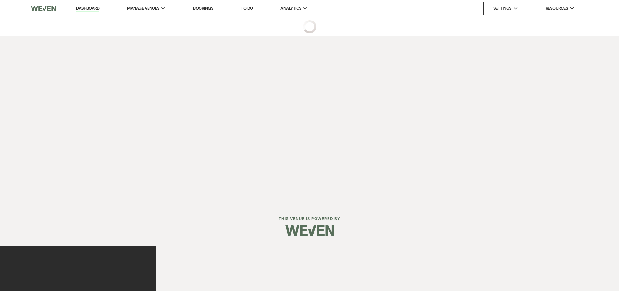
select select "1"
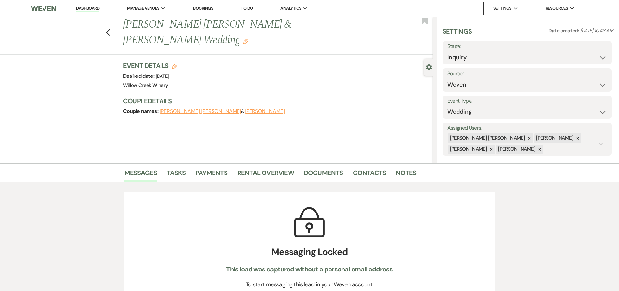
click at [248, 39] on use "button" at bounding box center [245, 41] width 5 height 5
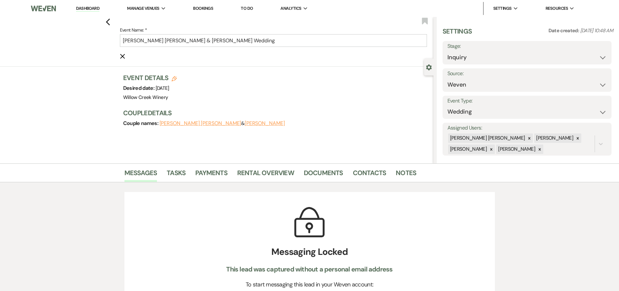
click at [125, 55] on icon "Cancel Edit" at bounding box center [122, 56] width 5 height 5
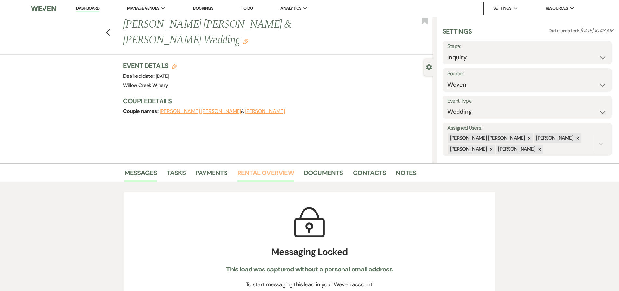
click at [260, 179] on link "Rental Overview" at bounding box center [265, 174] width 57 height 14
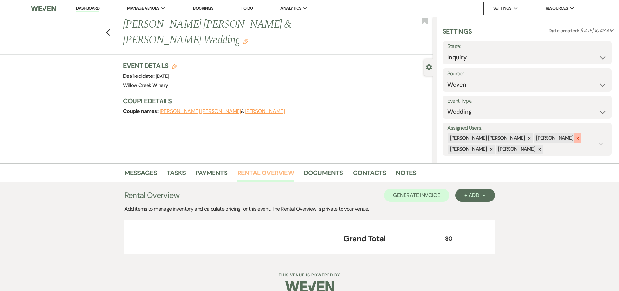
click at [577, 138] on icon at bounding box center [578, 138] width 2 height 2
click at [494, 147] on icon at bounding box center [491, 149] width 5 height 5
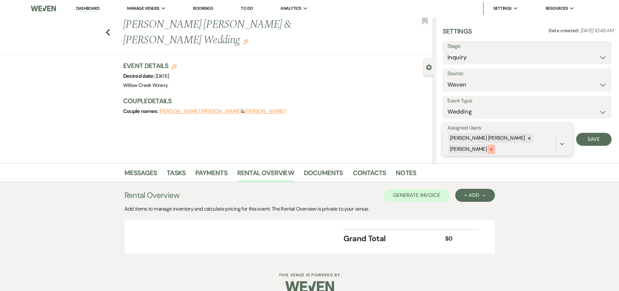
click at [493, 148] on icon at bounding box center [492, 149] width 2 height 2
click at [604, 134] on button "Save" at bounding box center [594, 138] width 35 height 13
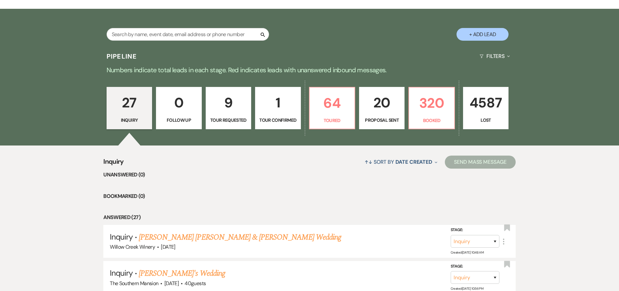
scroll to position [70, 0]
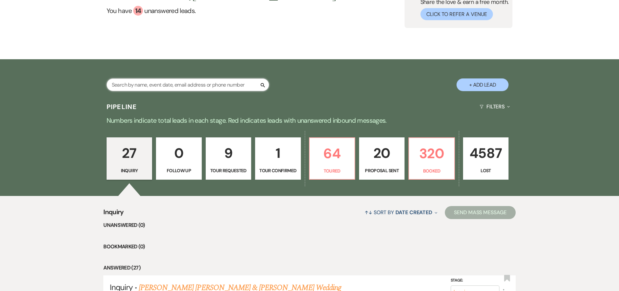
click at [161, 83] on input "text" at bounding box center [188, 84] width 163 height 13
type input "[PERSON_NAME]"
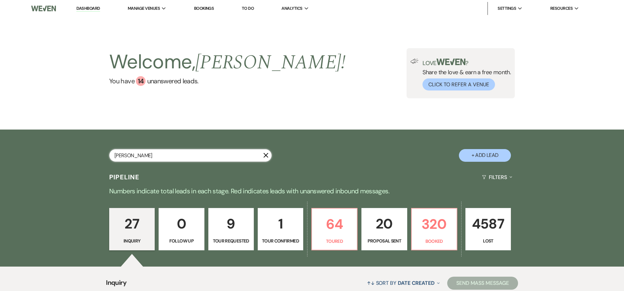
select select "8"
select select "6"
select select "8"
select select "5"
select select "8"
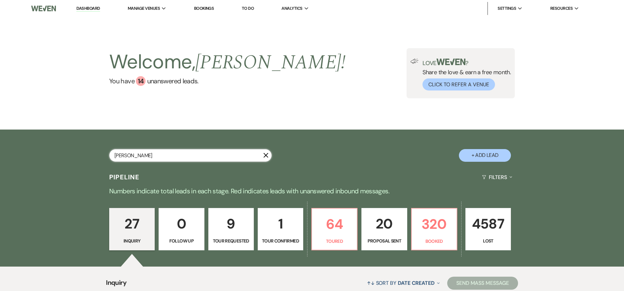
select select "5"
select select "8"
select select "5"
select select "8"
select select "5"
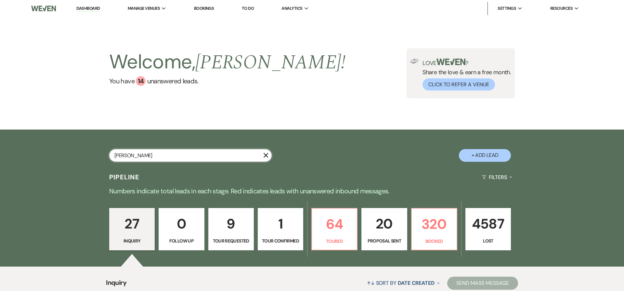
select select "8"
select select "5"
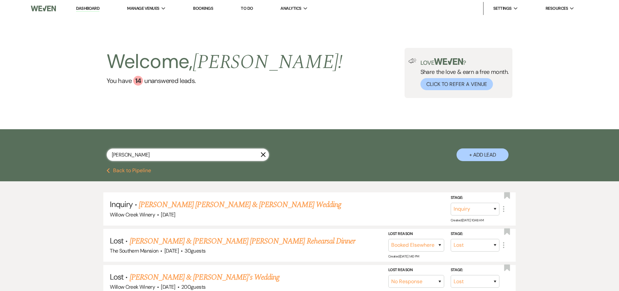
click at [153, 156] on input "[PERSON_NAME]" at bounding box center [188, 154] width 163 height 13
type input "[PERSON_NAME]"
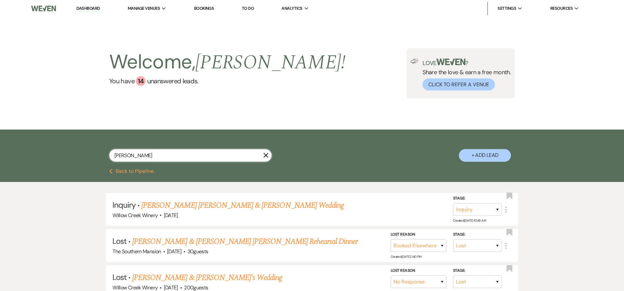
select select "8"
select select "6"
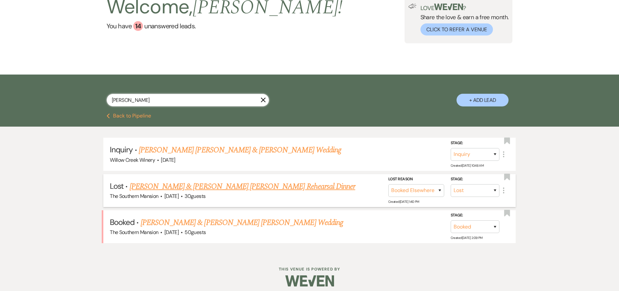
scroll to position [60, 0]
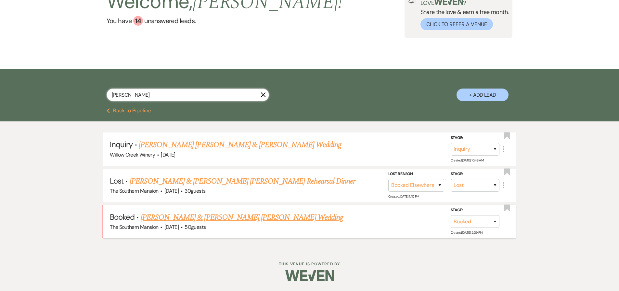
type input "[PERSON_NAME]"
click at [188, 215] on link "[PERSON_NAME] & [PERSON_NAME] [PERSON_NAME] Wedding" at bounding box center [242, 217] width 203 height 12
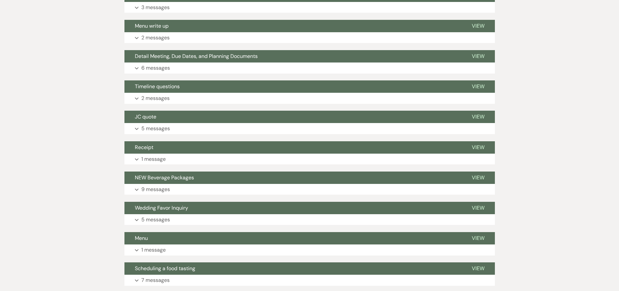
scroll to position [584, 0]
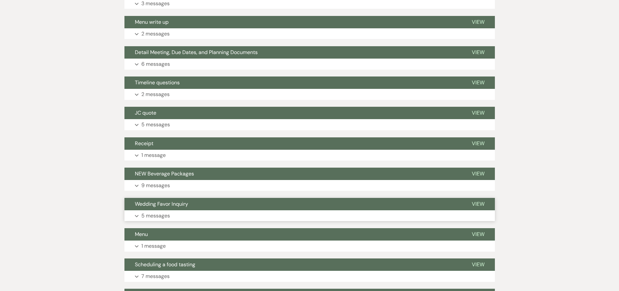
click at [191, 198] on button "Wedding Favor Inquiry" at bounding box center [293, 204] width 337 height 12
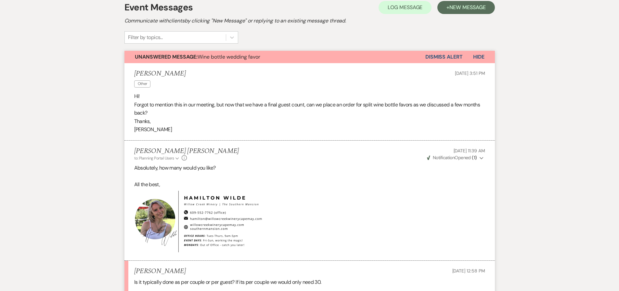
scroll to position [0, 0]
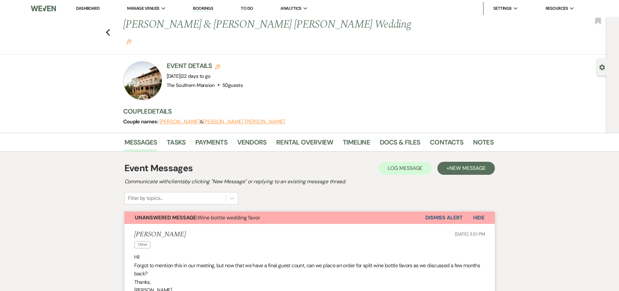
select select "8"
select select "6"
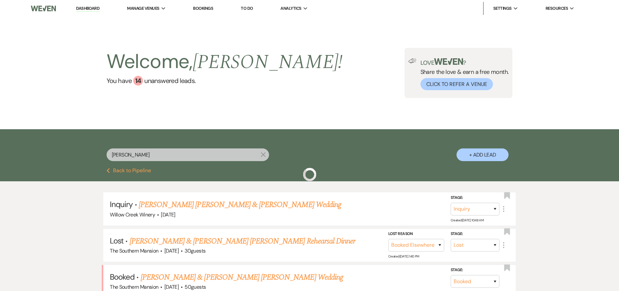
scroll to position [60, 0]
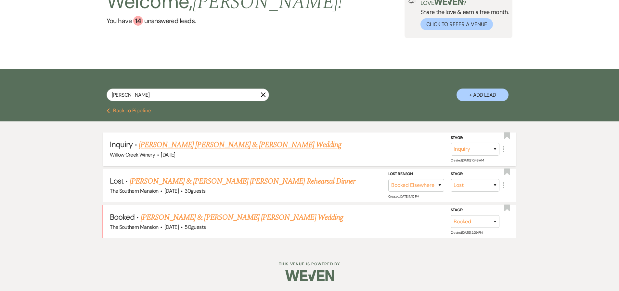
click at [215, 142] on link "[PERSON_NAME] [PERSON_NAME] & [PERSON_NAME] Wedding" at bounding box center [240, 145] width 203 height 12
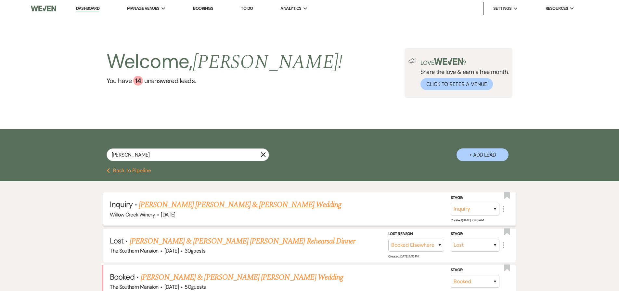
select select "1"
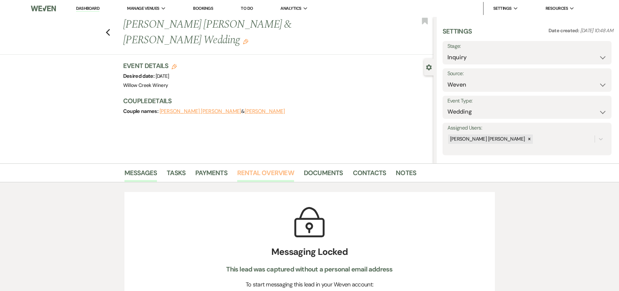
click at [249, 174] on link "Rental Overview" at bounding box center [265, 174] width 57 height 14
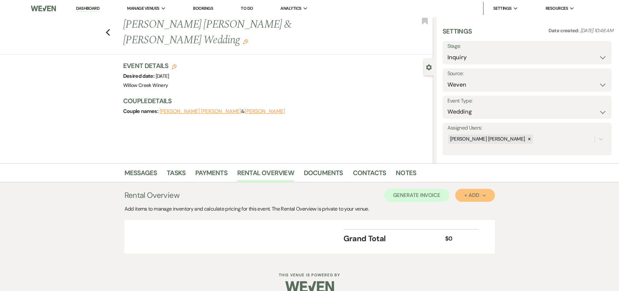
click at [481, 199] on button "+ Add Next" at bounding box center [475, 195] width 39 height 13
click at [470, 209] on button "Item" at bounding box center [472, 210] width 33 height 10
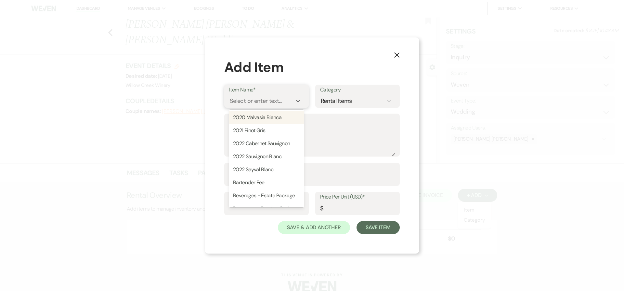
click at [270, 106] on div "Select or enter text..." at bounding box center [260, 100] width 63 height 11
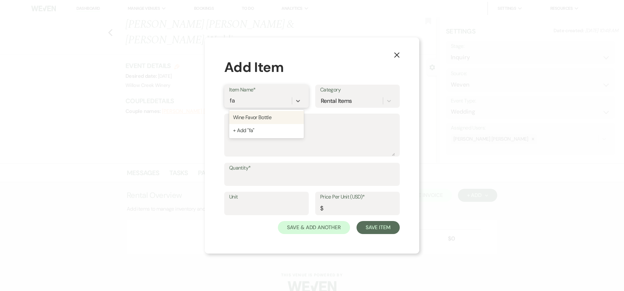
type input "fav"
type textarea "375mL | Cabernet Sauvignon Reserve"
type input "14"
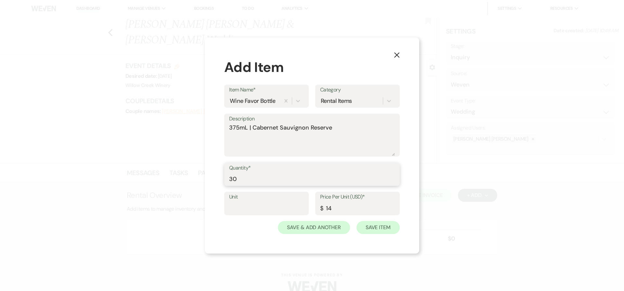
type input "30"
click at [371, 229] on button "Save Item" at bounding box center [378, 227] width 43 height 13
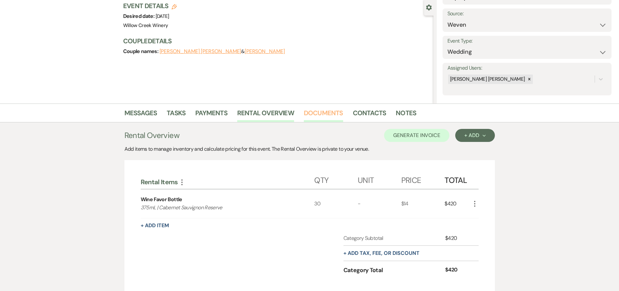
scroll to position [132, 0]
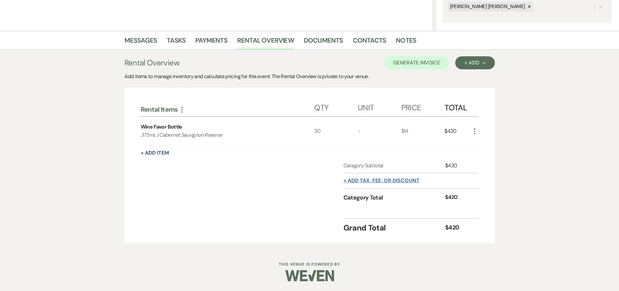
click at [360, 181] on button "+ Add tax, fee, or discount" at bounding box center [382, 180] width 76 height 5
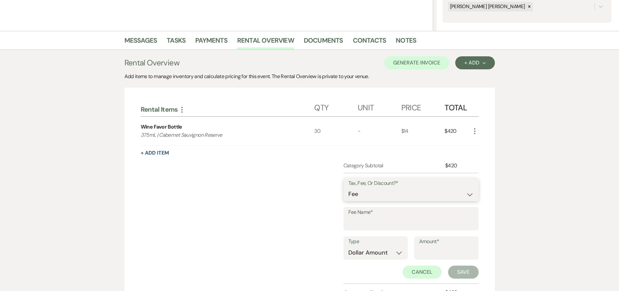
click at [362, 196] on select "Fee Discount Tax" at bounding box center [412, 194] width 126 height 13
select select "3"
click at [349, 188] on select "Fee Discount Tax" at bounding box center [412, 194] width 126 height 13
click at [366, 227] on input "Fee Name*" at bounding box center [412, 223] width 126 height 13
type input "NJ Sales Tax"
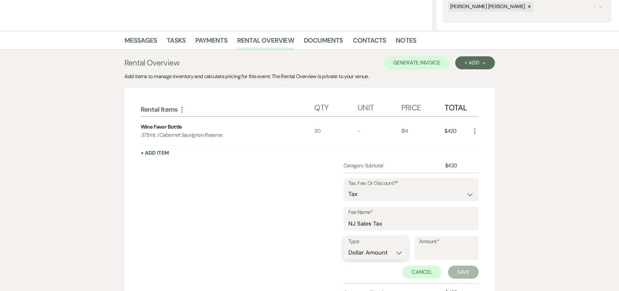
click at [379, 255] on select "Dollar Amount Percentage" at bounding box center [376, 252] width 55 height 13
select select "false"
click at [349, 246] on select "Dollar Amount Percentage" at bounding box center [376, 252] width 55 height 13
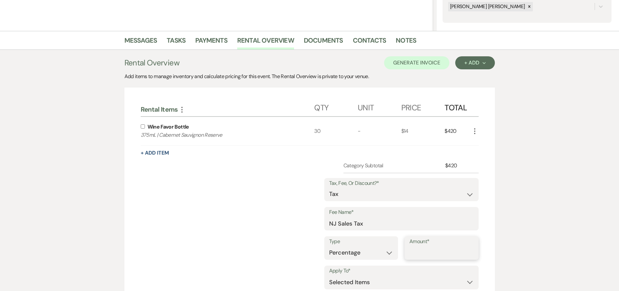
click at [440, 255] on input "Amount*" at bounding box center [442, 252] width 64 height 13
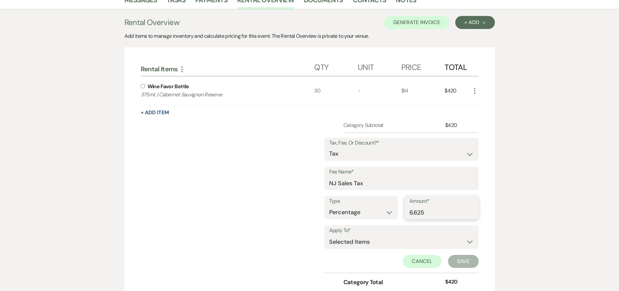
scroll to position [179, 0]
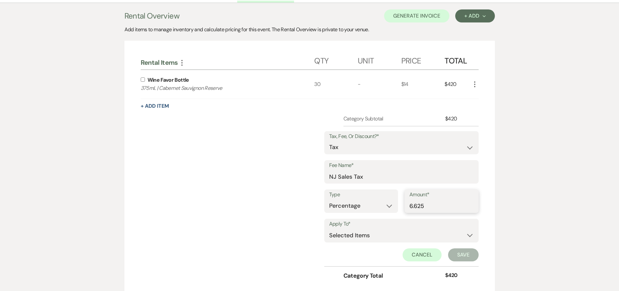
type input "6.625"
click at [417, 238] on select "Selected Items Category Subtotal (before all Taxes/Fees/Discounts) Category Tot…" at bounding box center [401, 235] width 145 height 13
select select "2"
click at [329, 229] on select "Selected Items Category Subtotal (before all Taxes/Fees/Discounts) Category Tot…" at bounding box center [401, 235] width 145 height 13
click at [467, 256] on button "Save" at bounding box center [463, 254] width 31 height 13
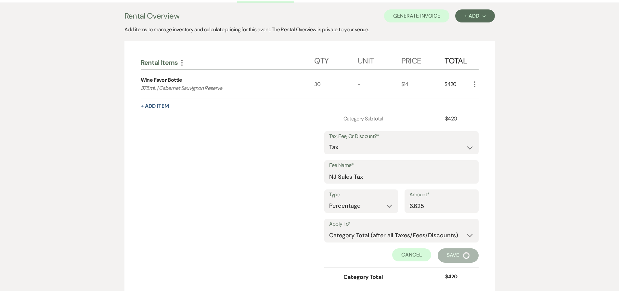
scroll to position [150, 0]
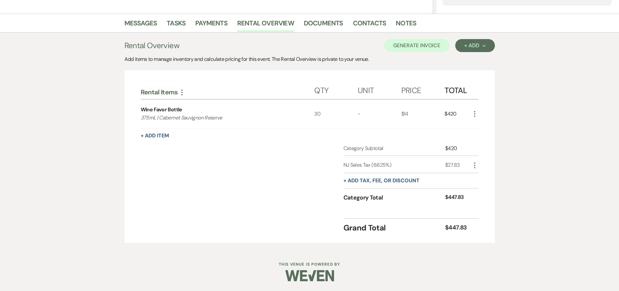
click at [181, 93] on icon "More" at bounding box center [182, 92] width 8 height 8
click at [196, 102] on button "Pencil Edit Category Name" at bounding box center [211, 105] width 66 height 10
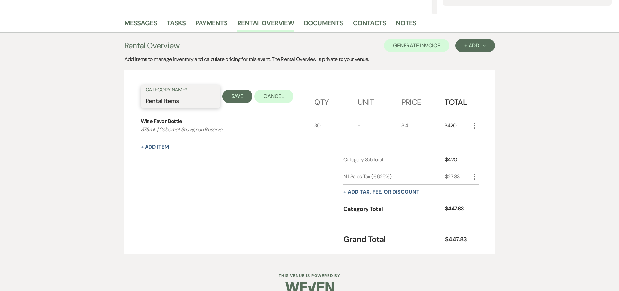
click at [150, 99] on input "Rental Items" at bounding box center [181, 101] width 70 height 13
type input "Items"
click at [222, 96] on button "Save" at bounding box center [237, 96] width 31 height 13
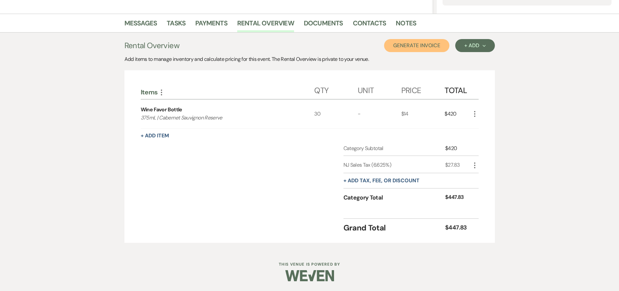
click at [430, 47] on button "Generate Invoice" at bounding box center [416, 45] width 65 height 13
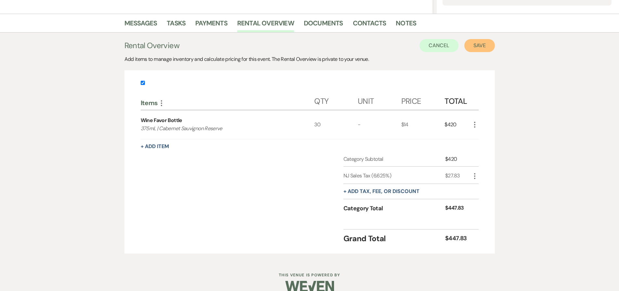
click at [472, 48] on button "Save" at bounding box center [480, 45] width 31 height 13
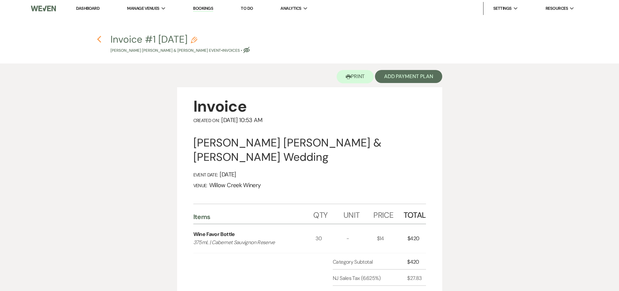
click at [101, 42] on use "button" at bounding box center [99, 39] width 4 height 7
select select "1"
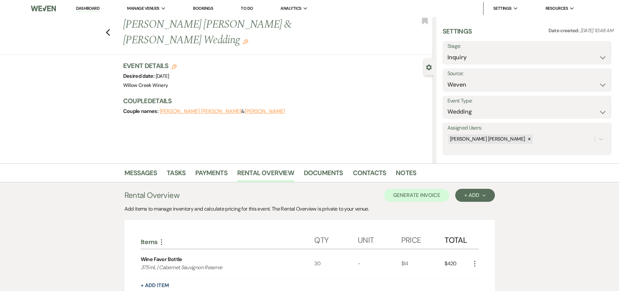
scroll to position [150, 0]
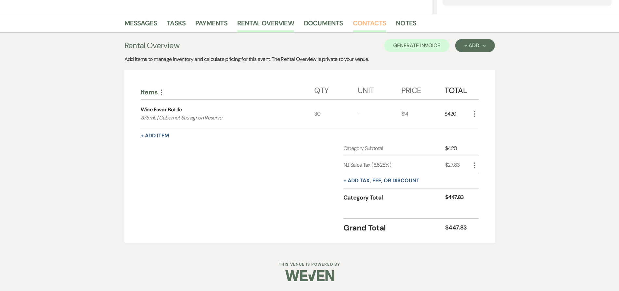
click at [380, 23] on link "Contacts" at bounding box center [369, 25] width 33 height 14
